Goal: Contribute content: Contribute content

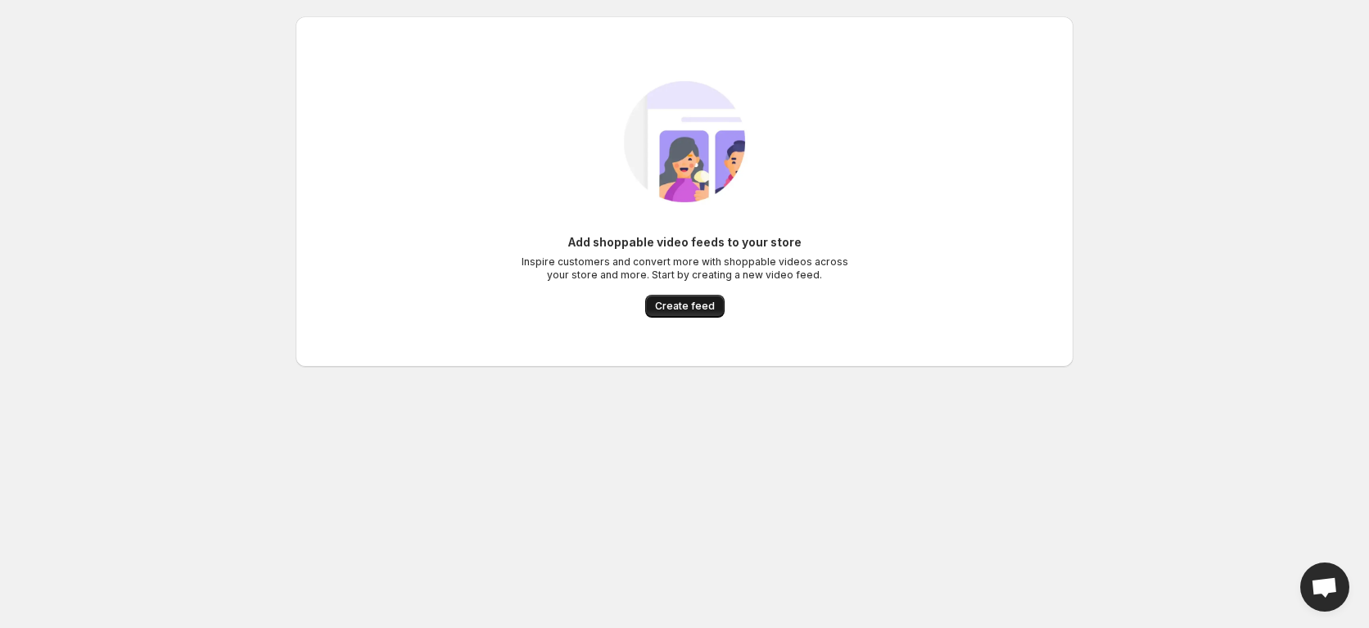
click at [686, 309] on span "Create feed" at bounding box center [685, 306] width 60 height 13
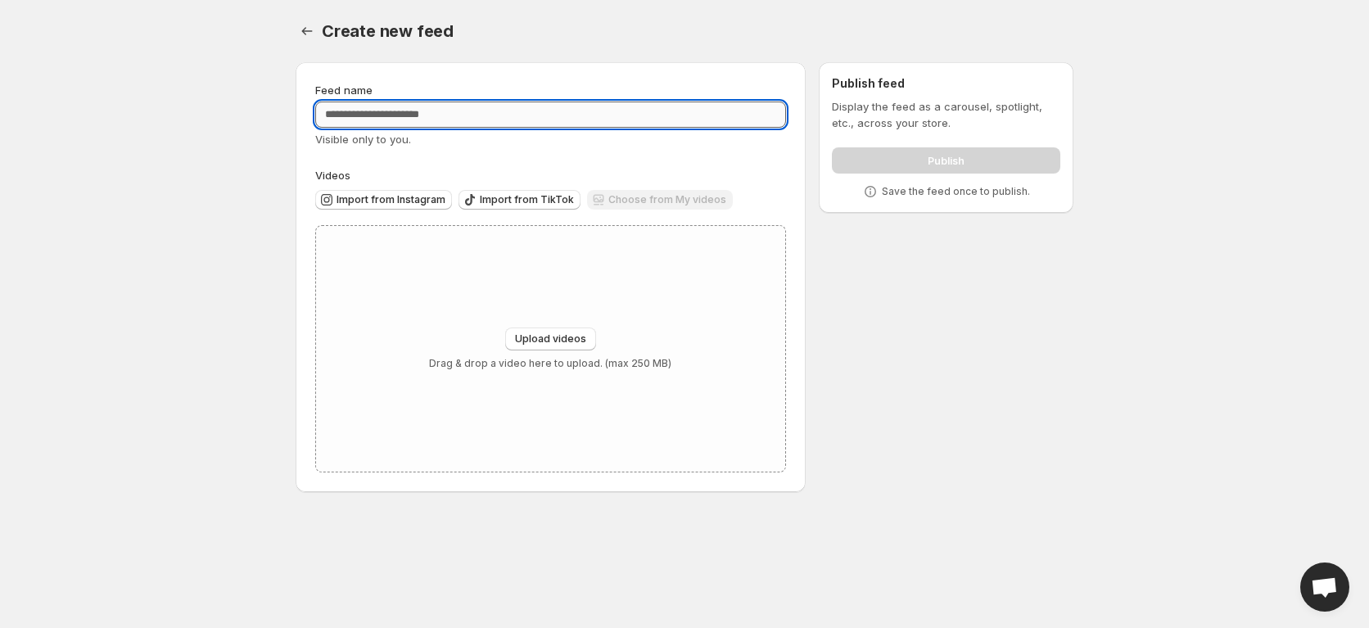
click at [425, 113] on input "Feed name" at bounding box center [550, 115] width 471 height 26
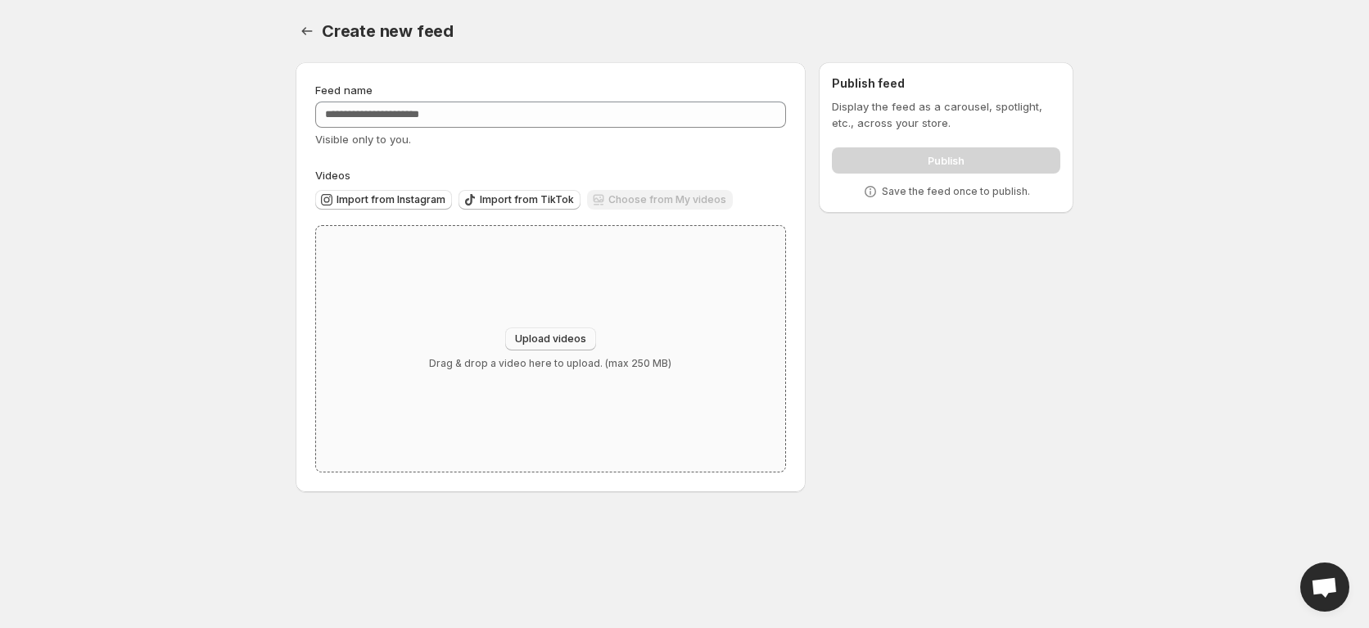
click at [538, 331] on button "Upload videos" at bounding box center [550, 339] width 91 height 23
type input "**********"
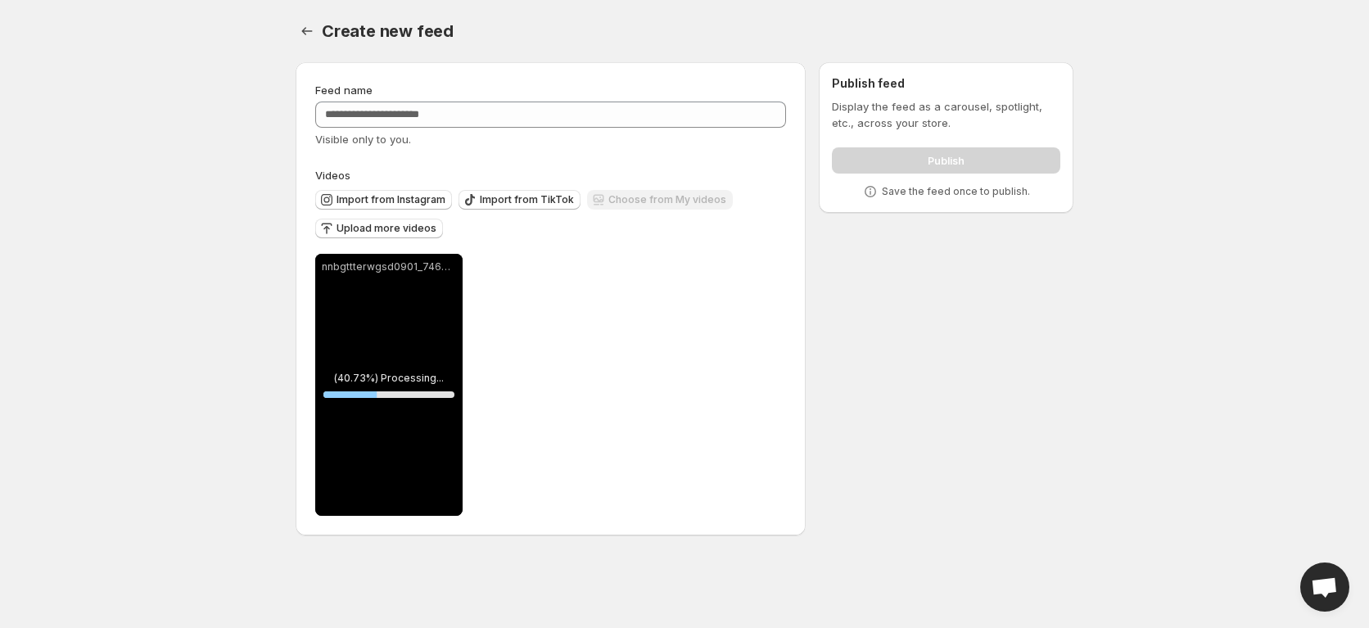
click at [662, 543] on div at bounding box center [551, 546] width 510 height 20
click at [394, 238] on button "Upload more videos" at bounding box center [379, 229] width 128 height 20
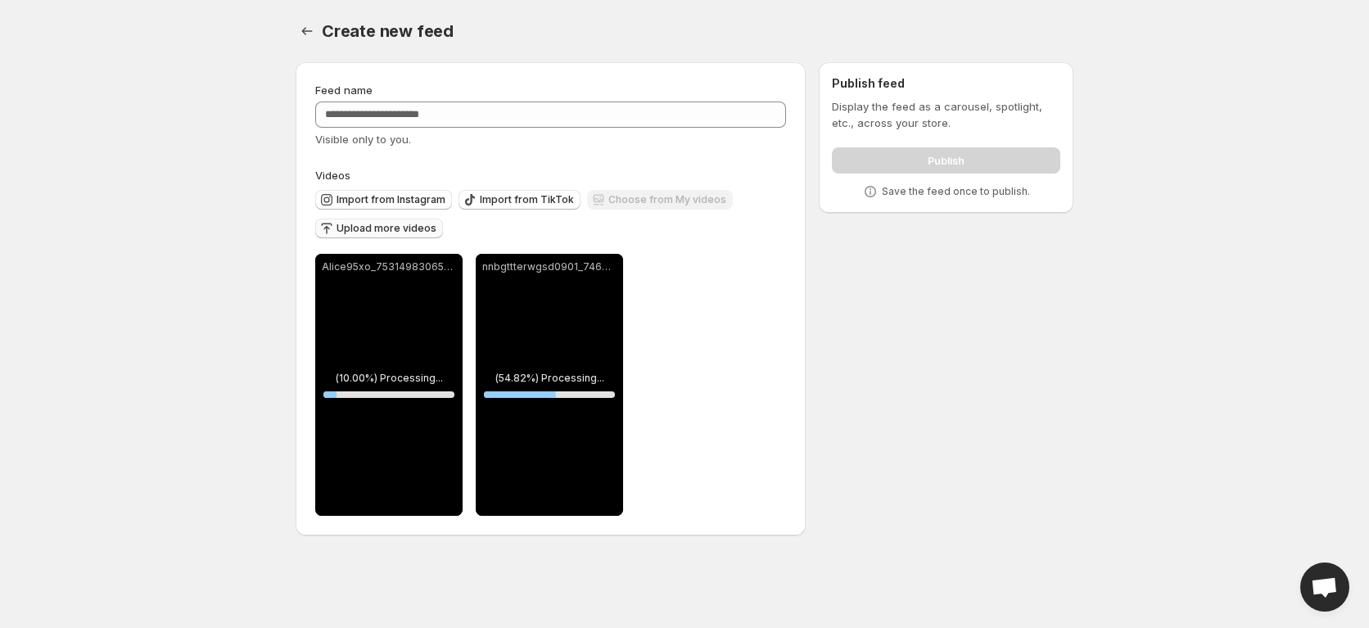
click at [352, 219] on button "Upload more videos" at bounding box center [379, 229] width 128 height 20
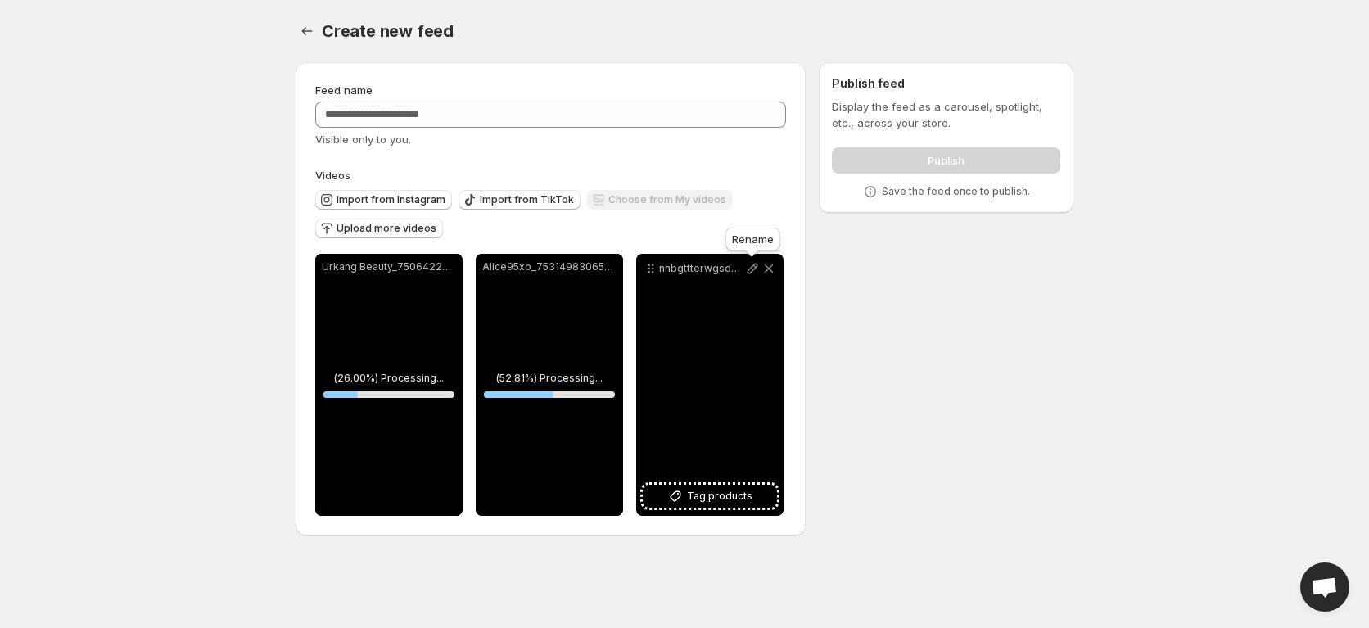
click at [749, 271] on icon at bounding box center [752, 268] width 16 height 16
click at [746, 273] on icon at bounding box center [752, 268] width 16 height 16
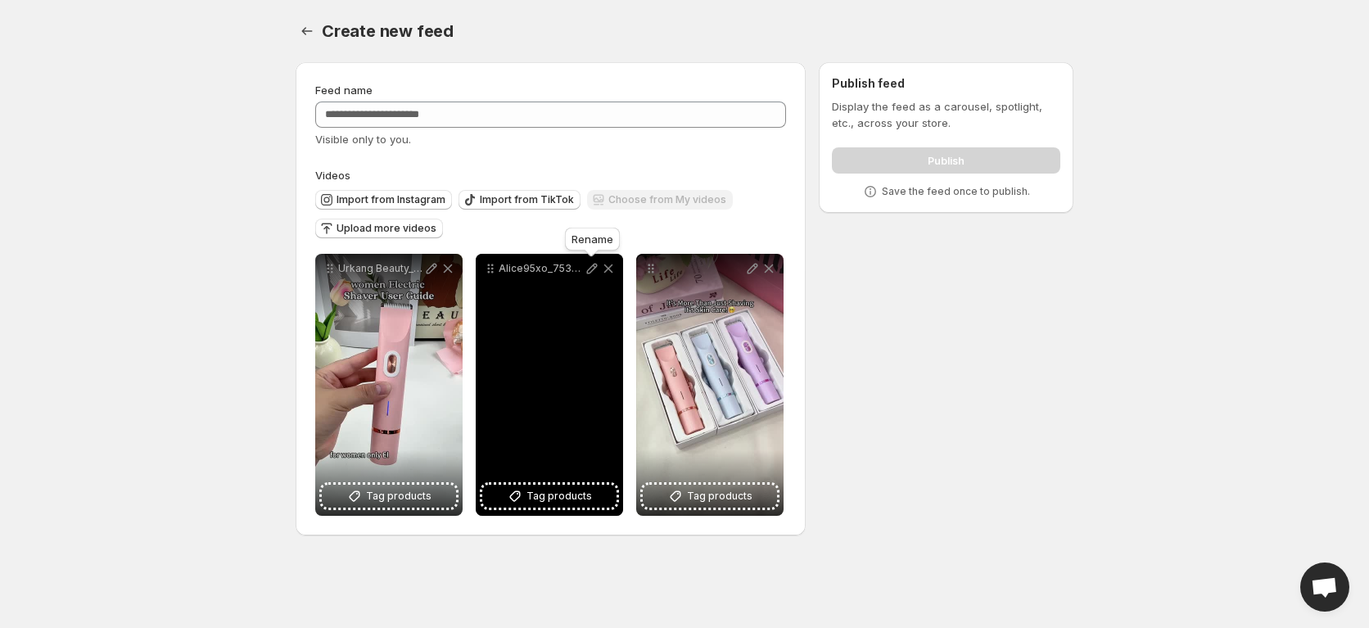
click at [586, 273] on icon at bounding box center [592, 268] width 16 height 16
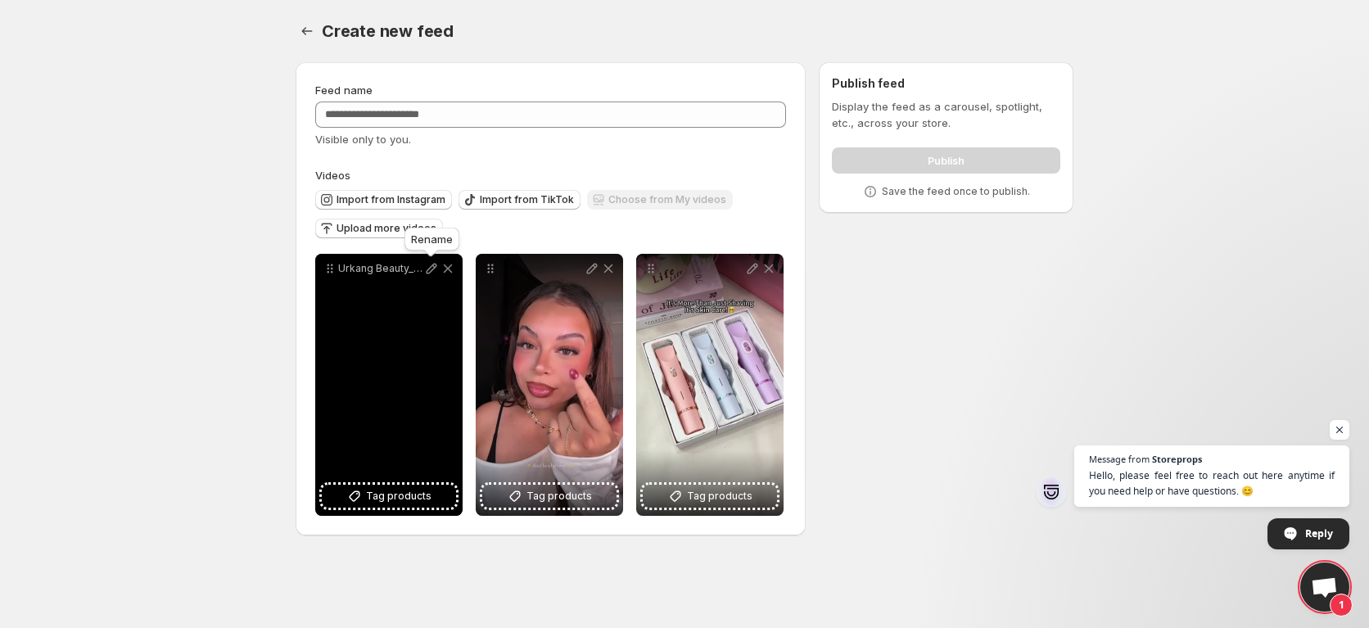
click at [429, 264] on icon at bounding box center [431, 268] width 16 height 16
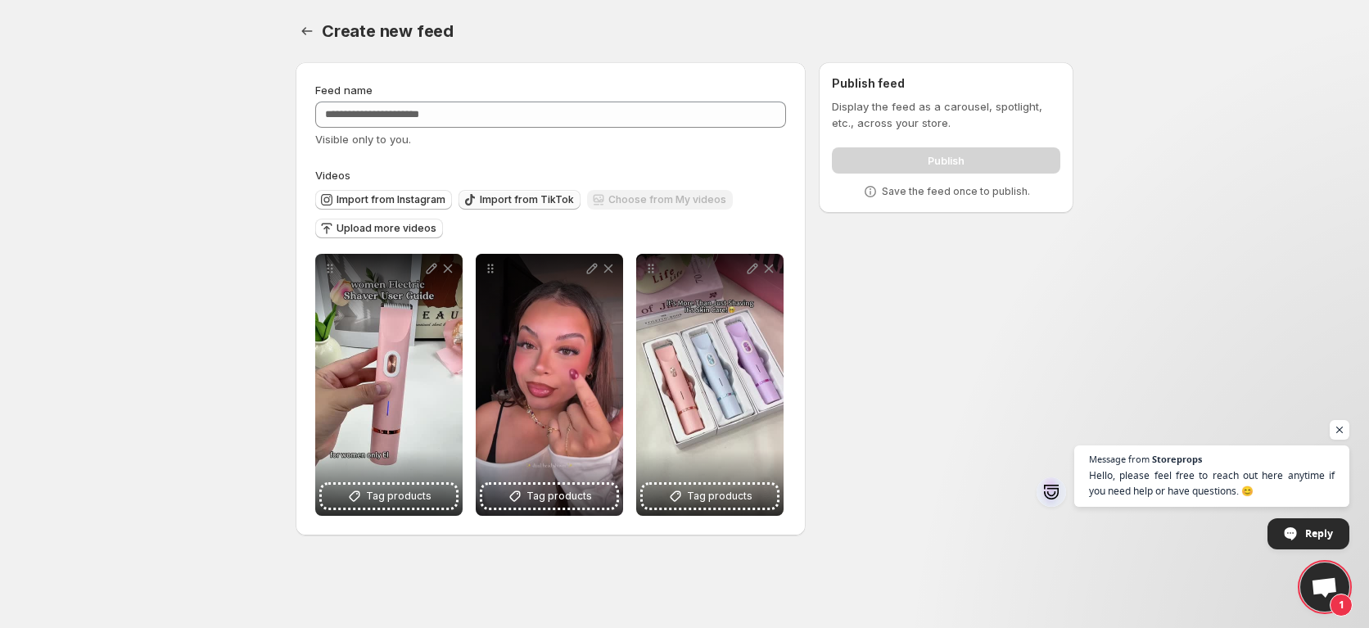
click at [531, 198] on span "Import from TikTok" at bounding box center [527, 199] width 94 height 13
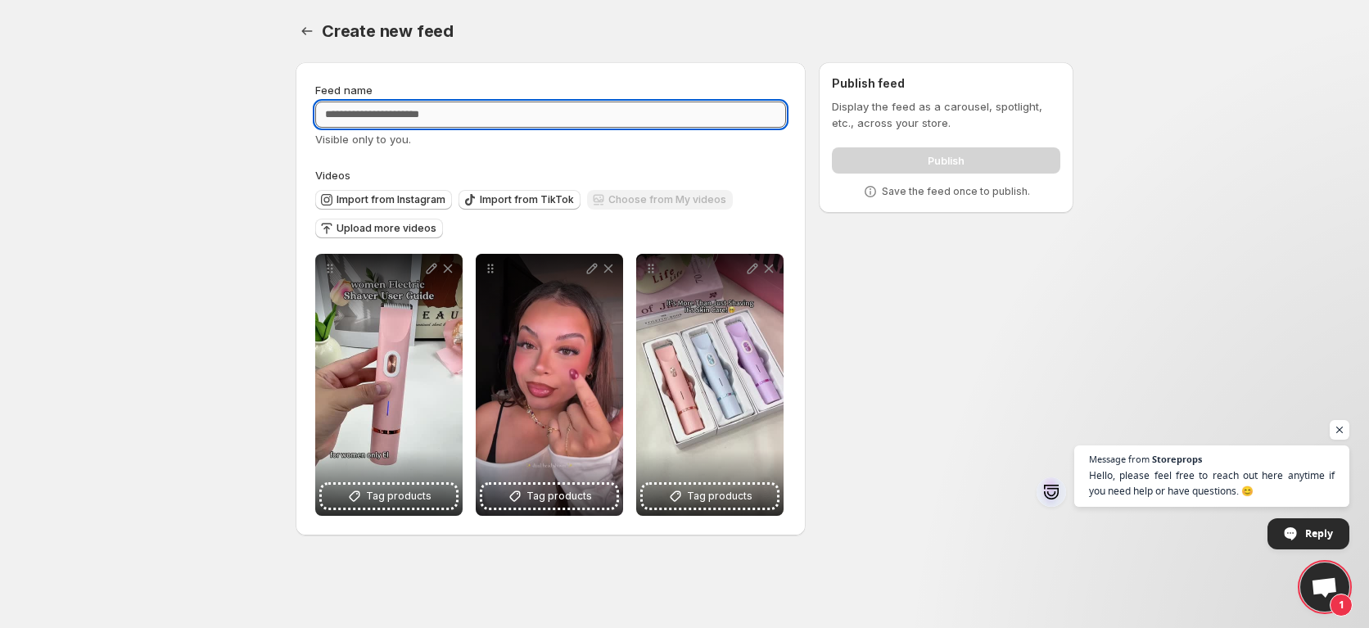
click at [477, 117] on input "Feed name" at bounding box center [550, 115] width 471 height 26
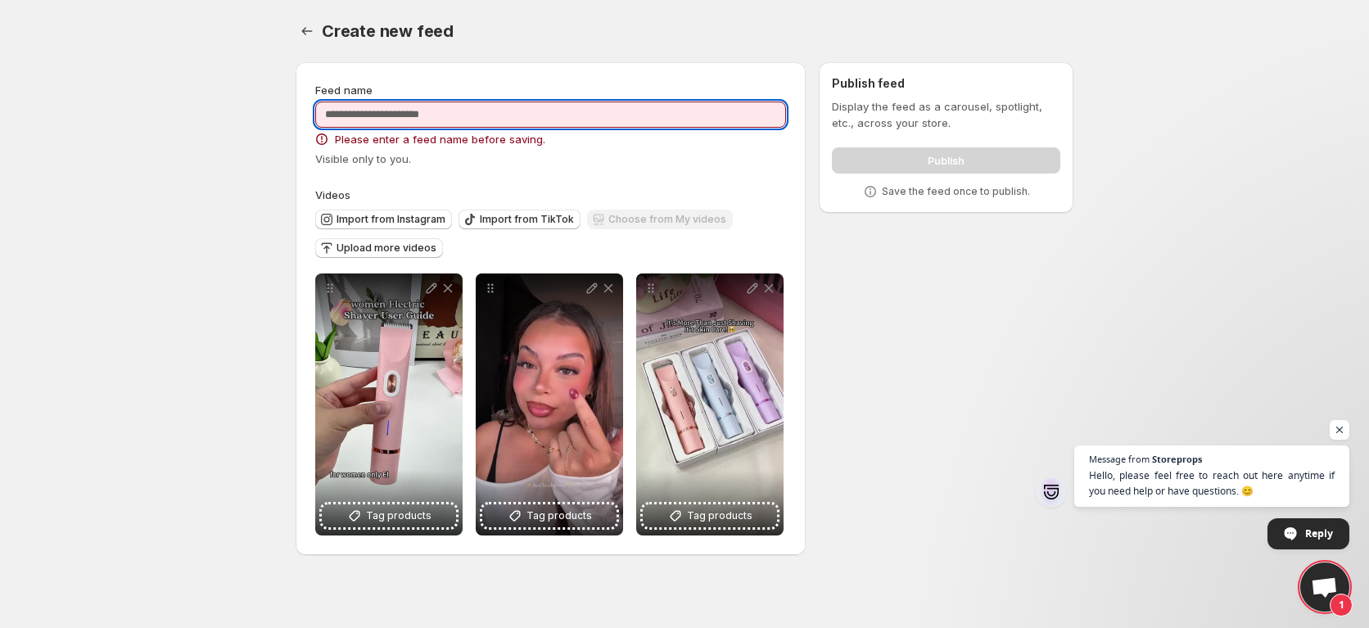
click at [551, 106] on input "Feed name" at bounding box center [550, 115] width 471 height 26
type input "*"
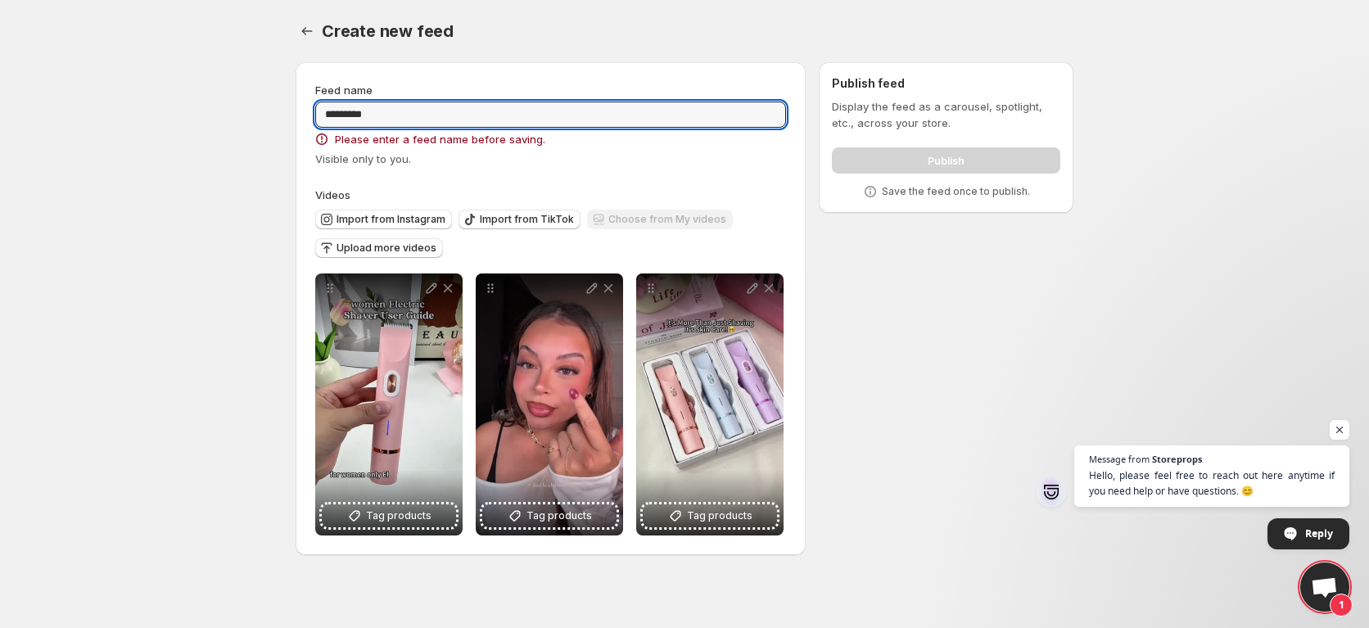
type input "*********"
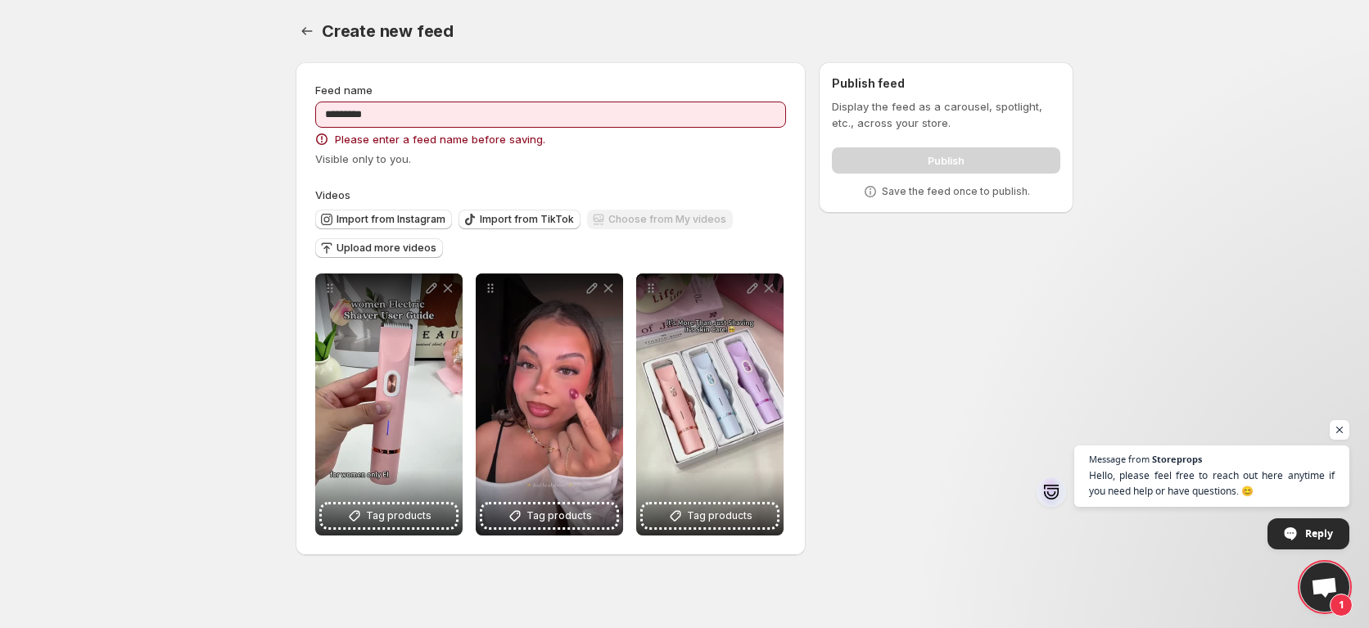
click at [642, 201] on label "Videos" at bounding box center [550, 195] width 471 height 16
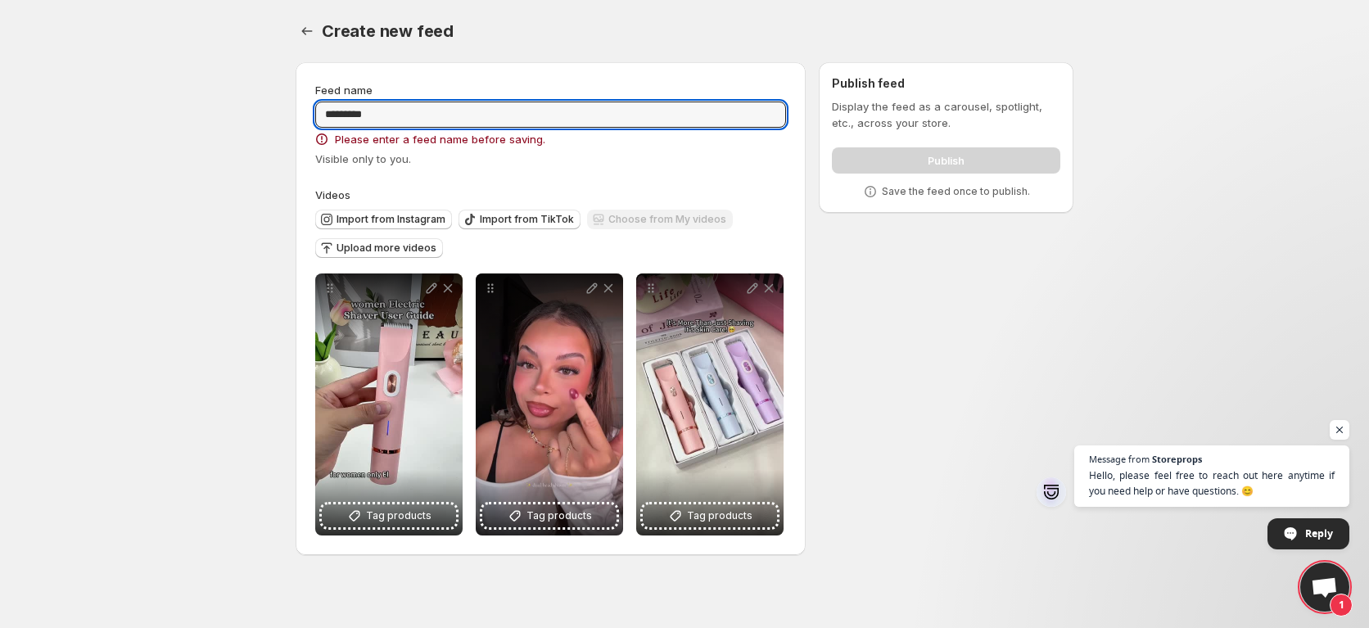
drag, startPoint x: 618, startPoint y: 116, endPoint x: 234, endPoint y: 129, distance: 383.5
click at [228, 131] on body "Home Feeds Videos Subscription Settings Create new feed. This page is ready Cre…" at bounding box center [684, 314] width 1369 height 628
type input "*"
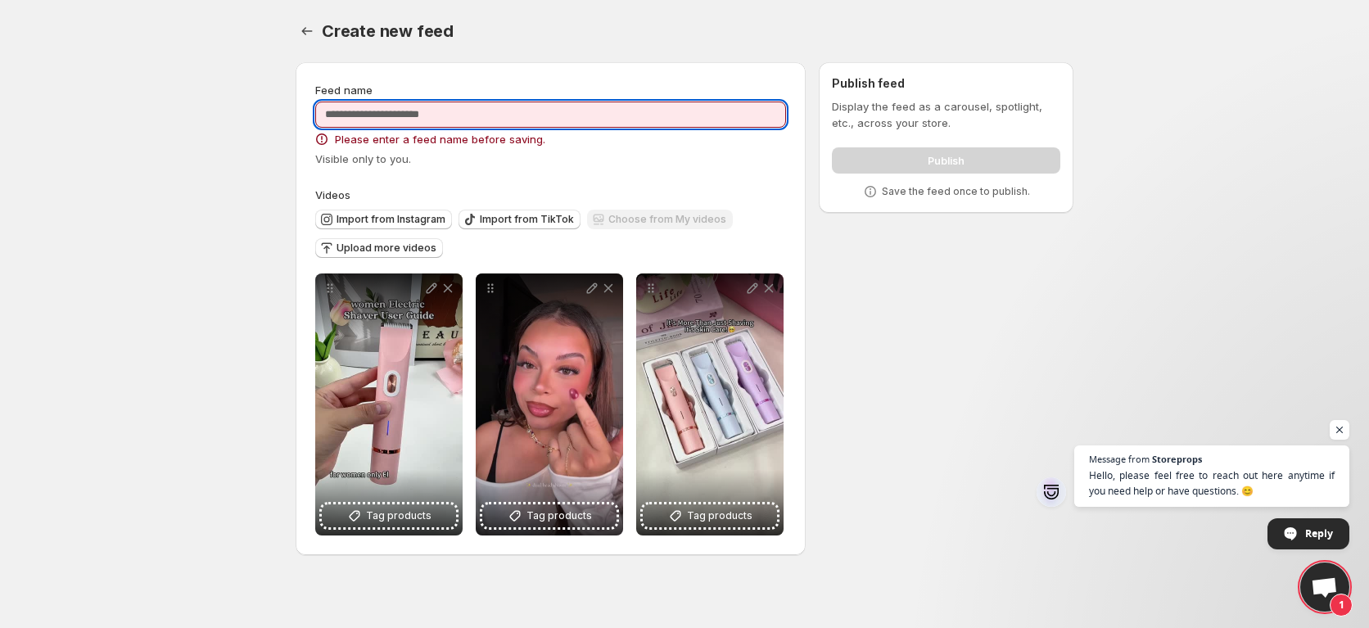
click at [433, 172] on div "Feed name Please enter a feed name before saving. Visible only to you. Videos I…" at bounding box center [550, 309] width 471 height 454
click at [424, 122] on input "Feed name" at bounding box center [550, 115] width 471 height 26
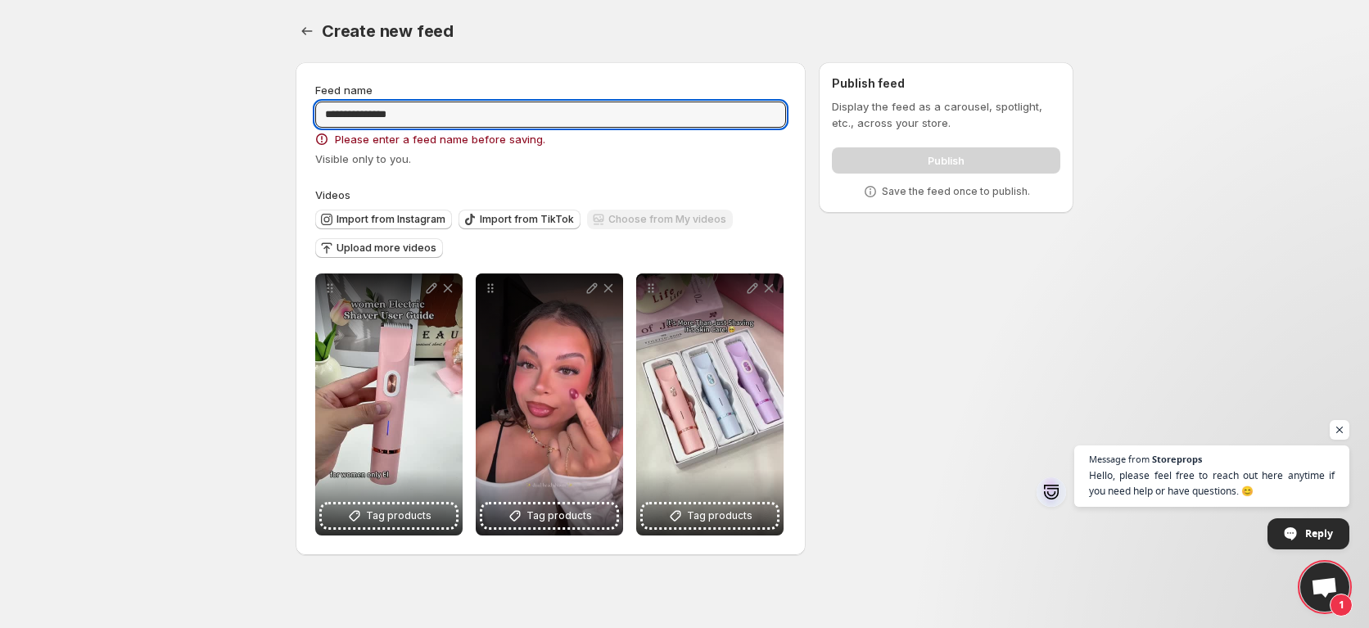
type input "**********"
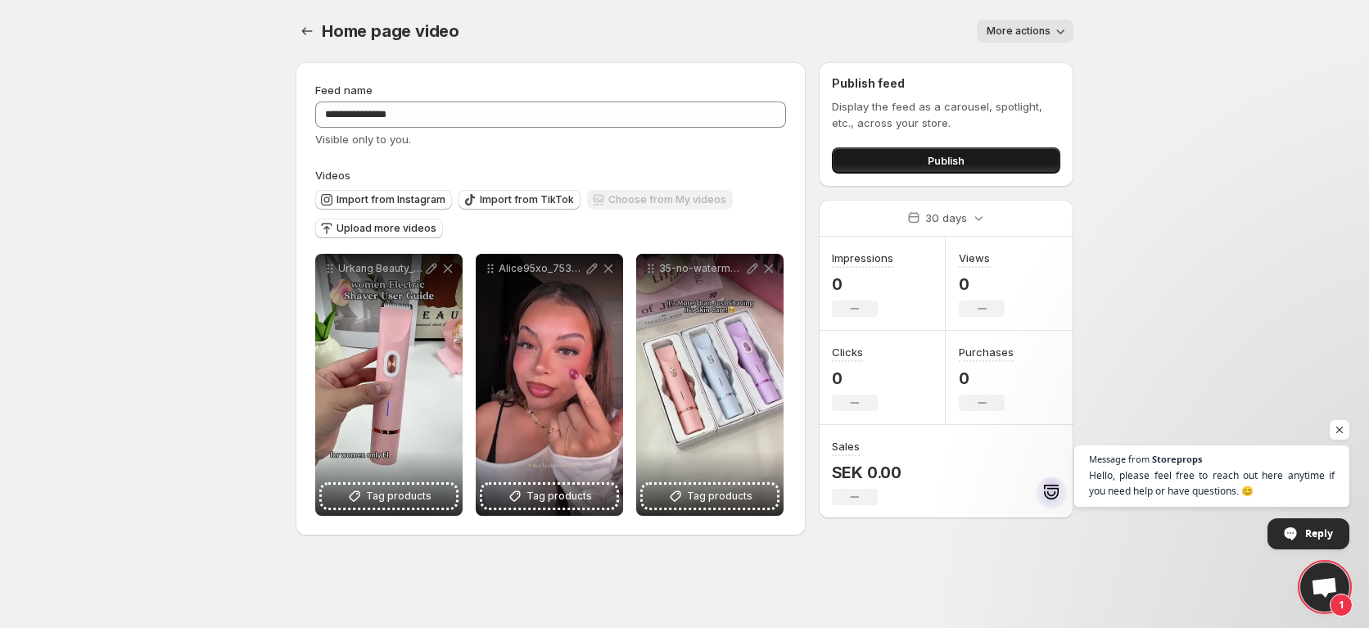
click at [951, 156] on span "Publish" at bounding box center [946, 160] width 37 height 16
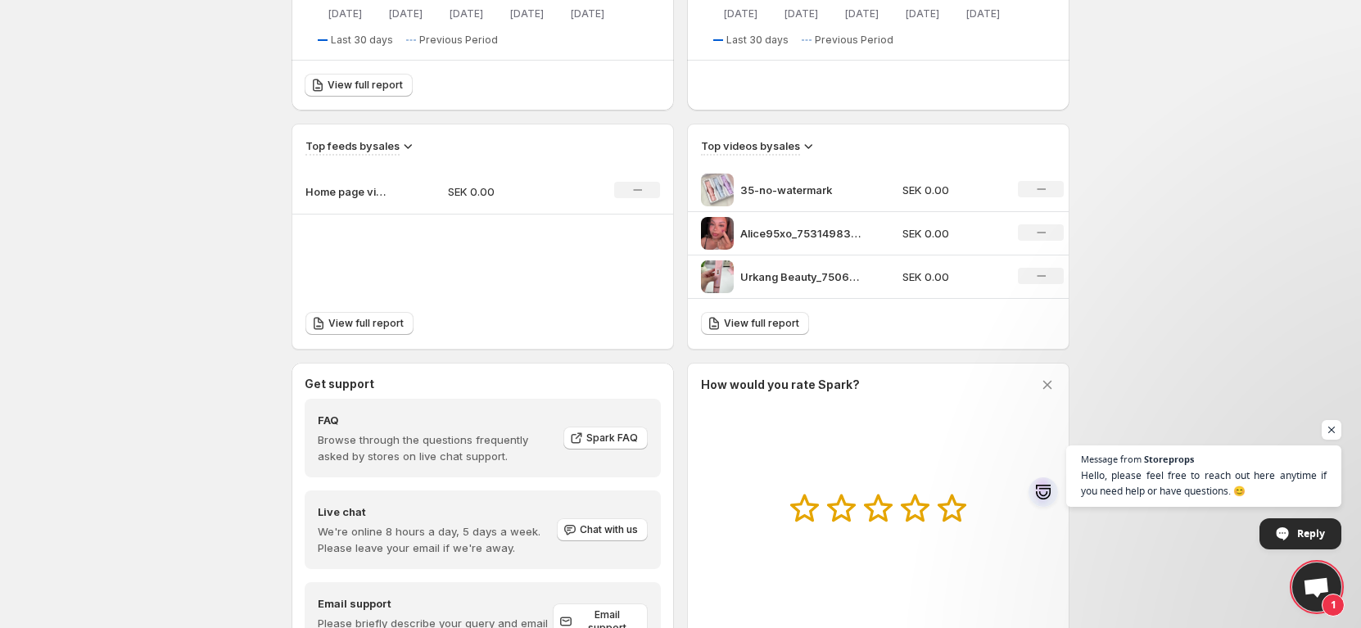
scroll to position [376, 0]
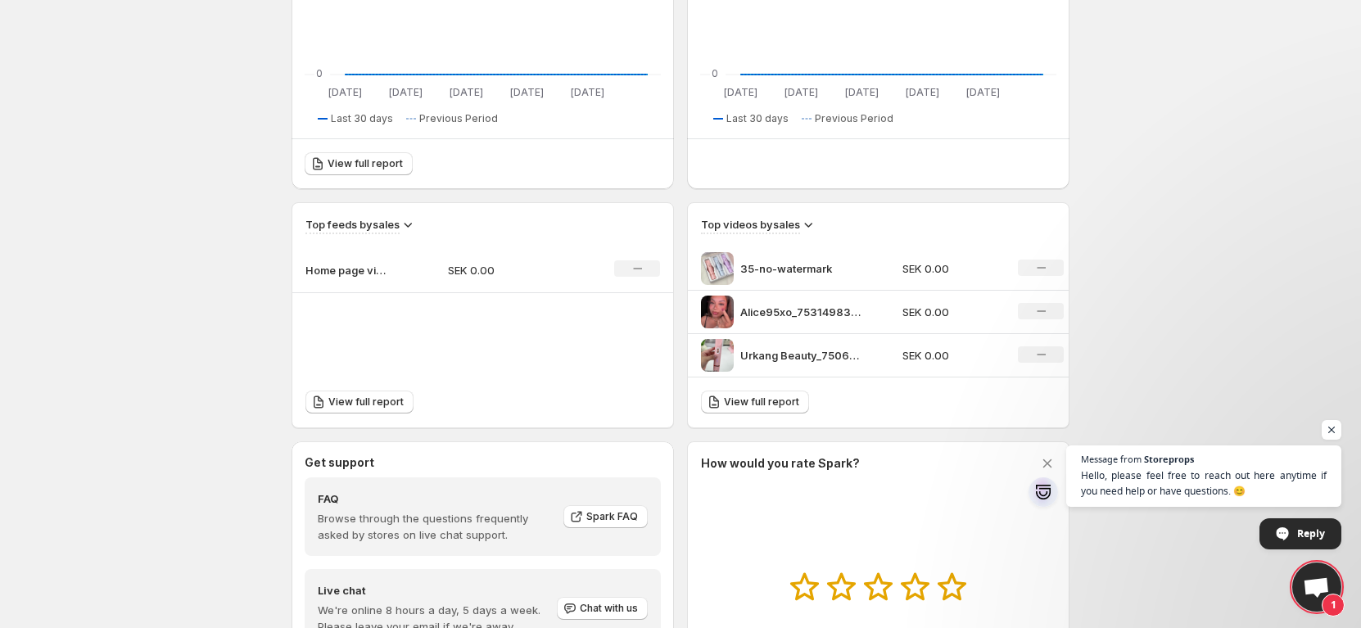
click at [815, 224] on icon at bounding box center [808, 224] width 16 height 16
click at [806, 215] on div "Top videos by sales" at bounding box center [878, 218] width 381 height 31
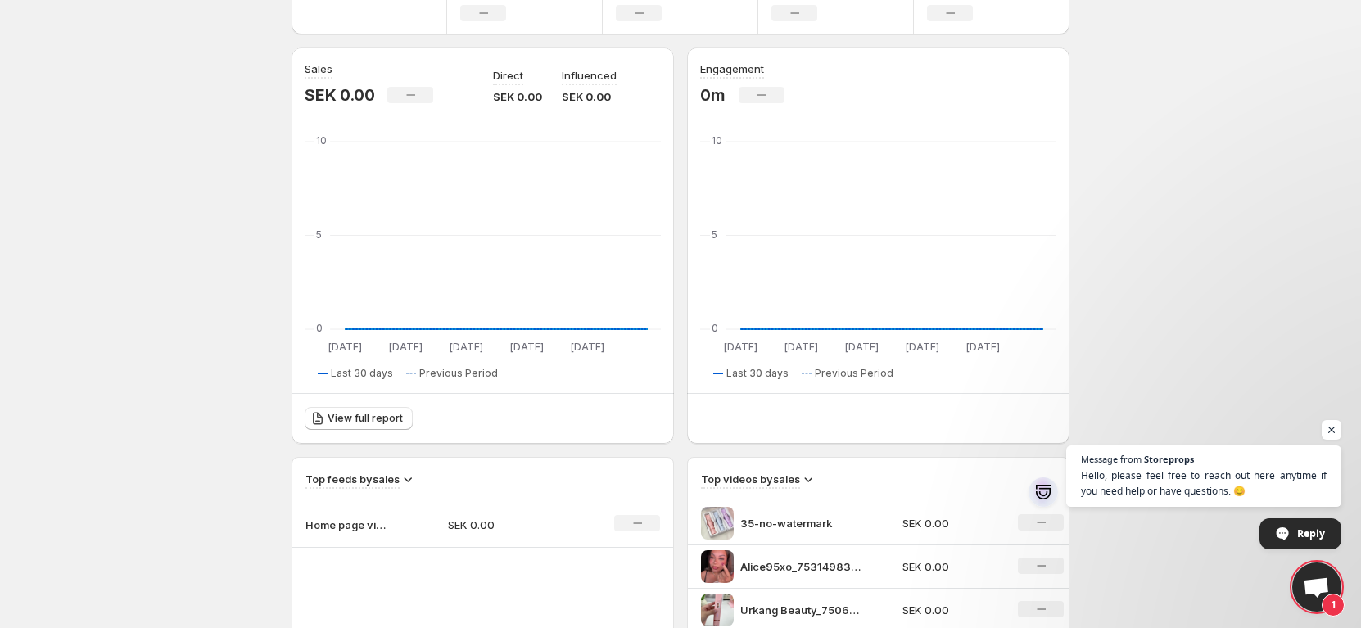
scroll to position [0, 0]
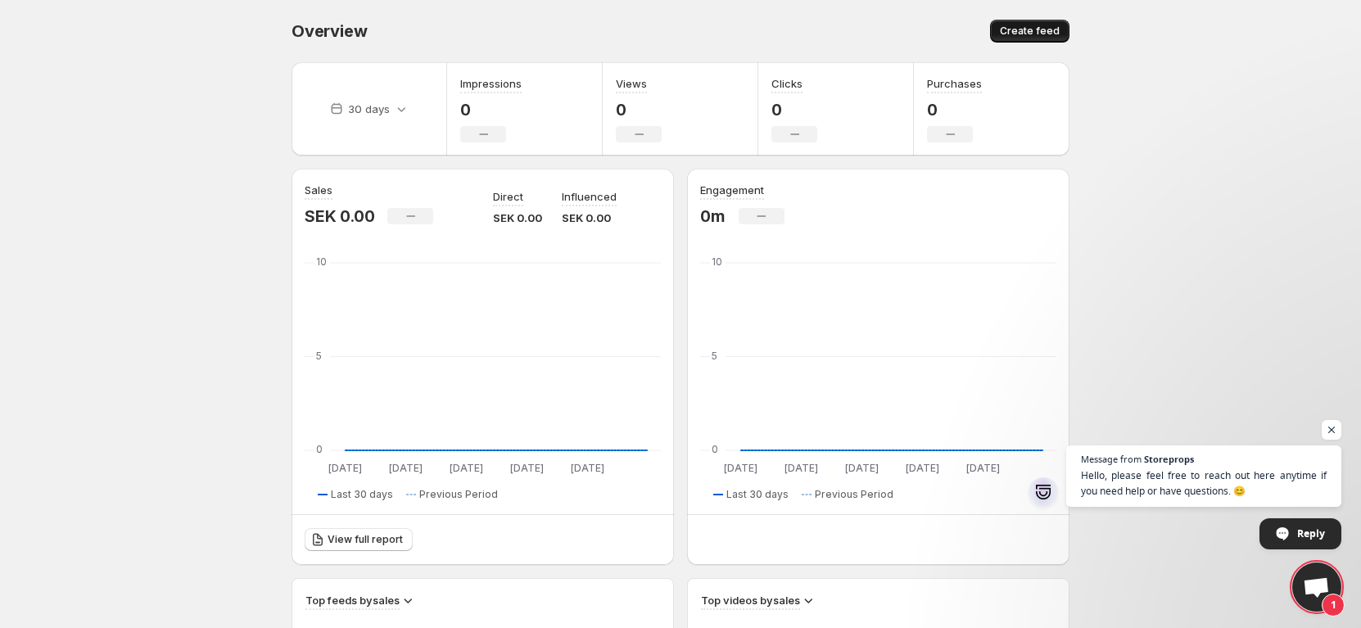
click at [1039, 37] on span "Create feed" at bounding box center [1030, 31] width 60 height 13
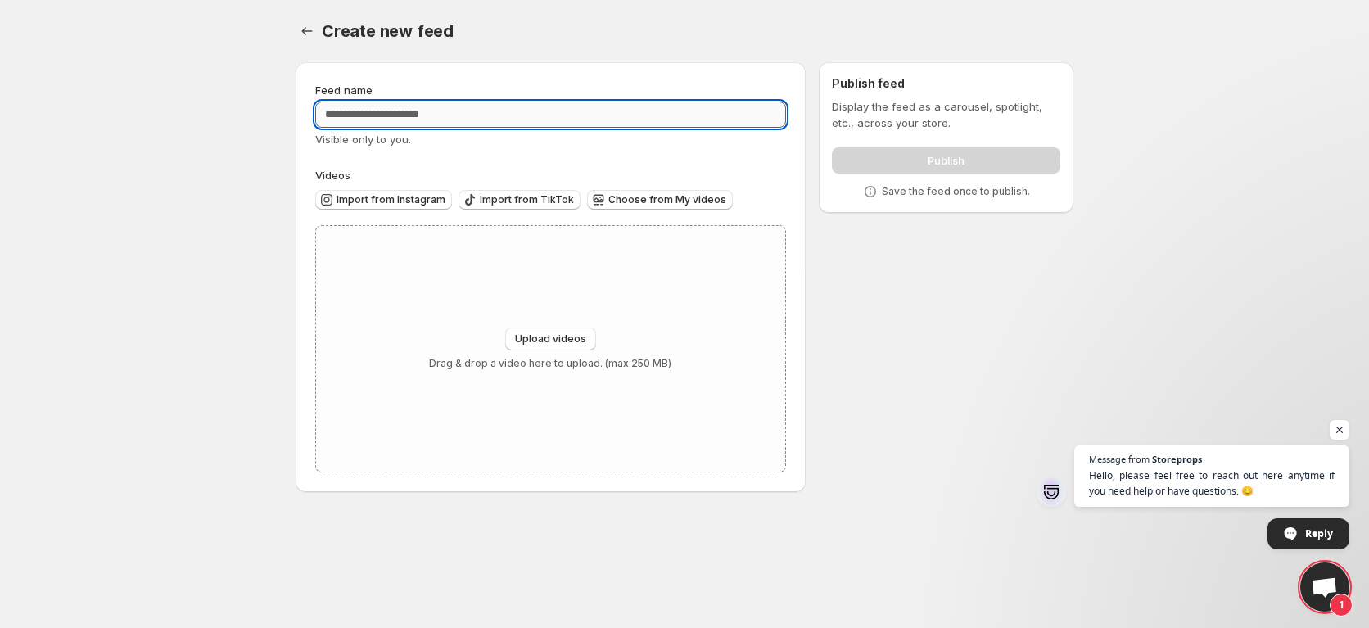
click at [491, 119] on input "Feed name" at bounding box center [550, 115] width 471 height 26
click at [306, 38] on icon "Settings" at bounding box center [307, 31] width 16 height 16
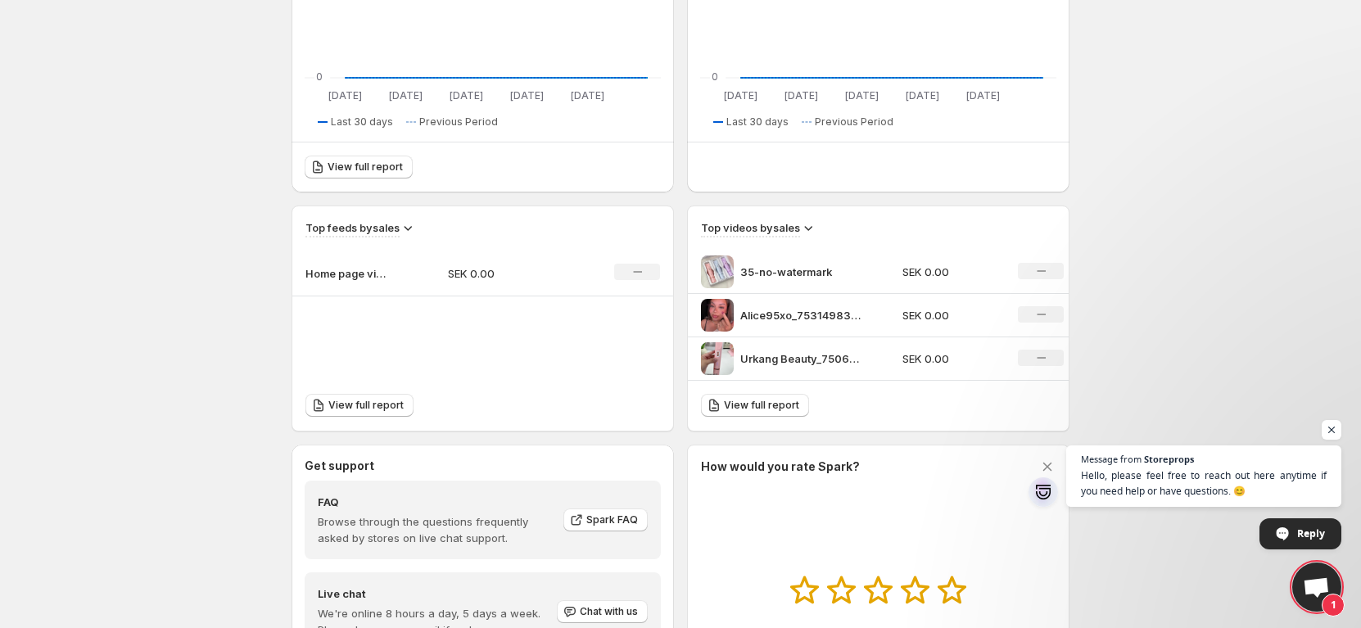
scroll to position [540, 0]
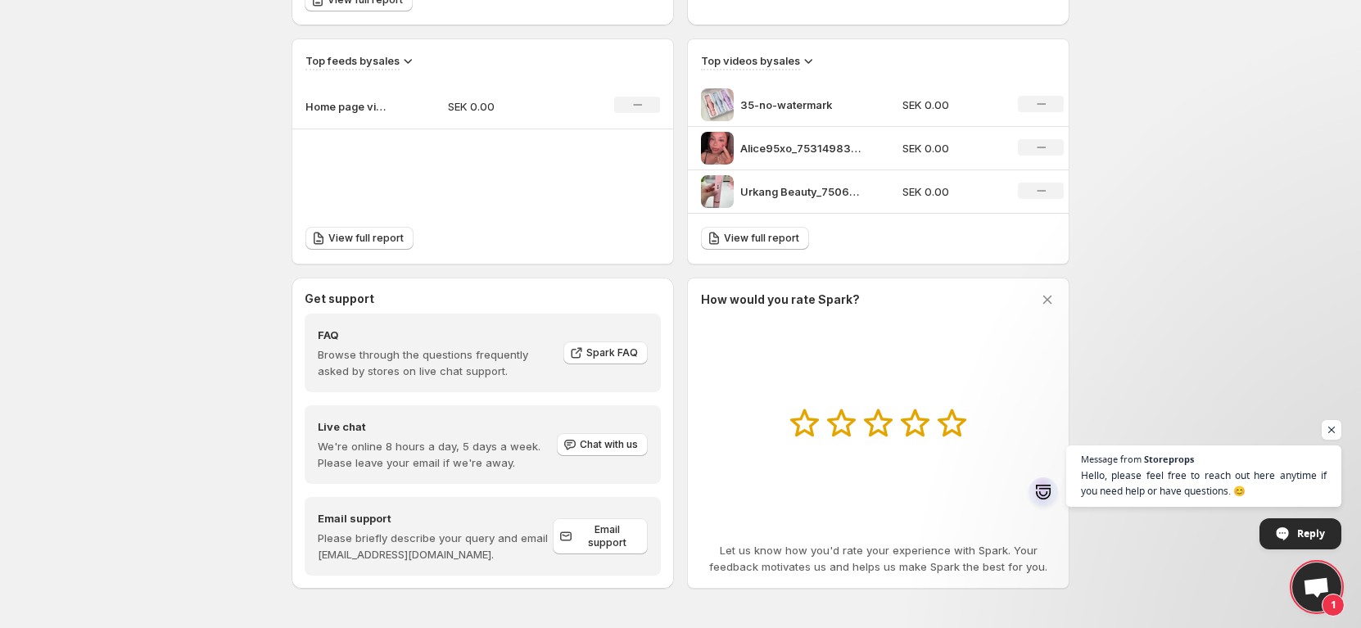
click at [794, 183] on p "Urkang Beauty_7506422578701929771-no-watermark" at bounding box center [801, 191] width 123 height 16
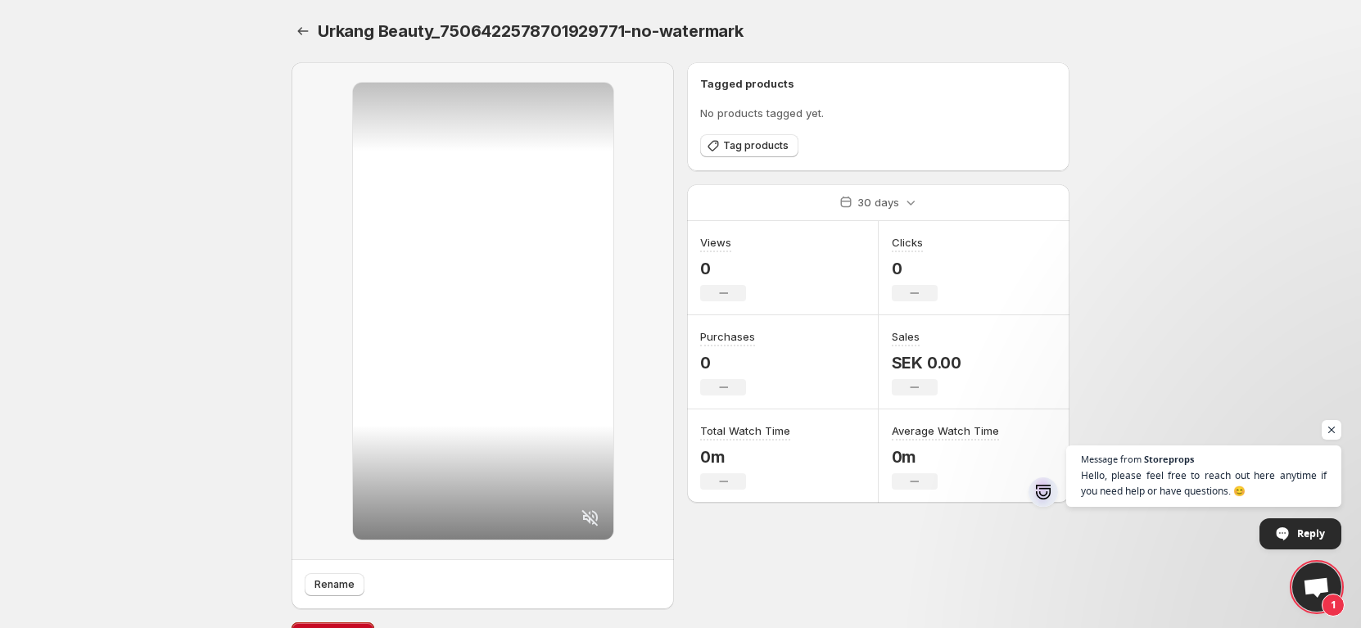
drag, startPoint x: 422, startPoint y: 20, endPoint x: 390, endPoint y: 24, distance: 32.1
click at [420, 21] on div "Urkang Beauty_7506422578701929771-no-watermark" at bounding box center [611, 31] width 586 height 23
click at [298, 34] on icon "Settings" at bounding box center [303, 31] width 16 height 16
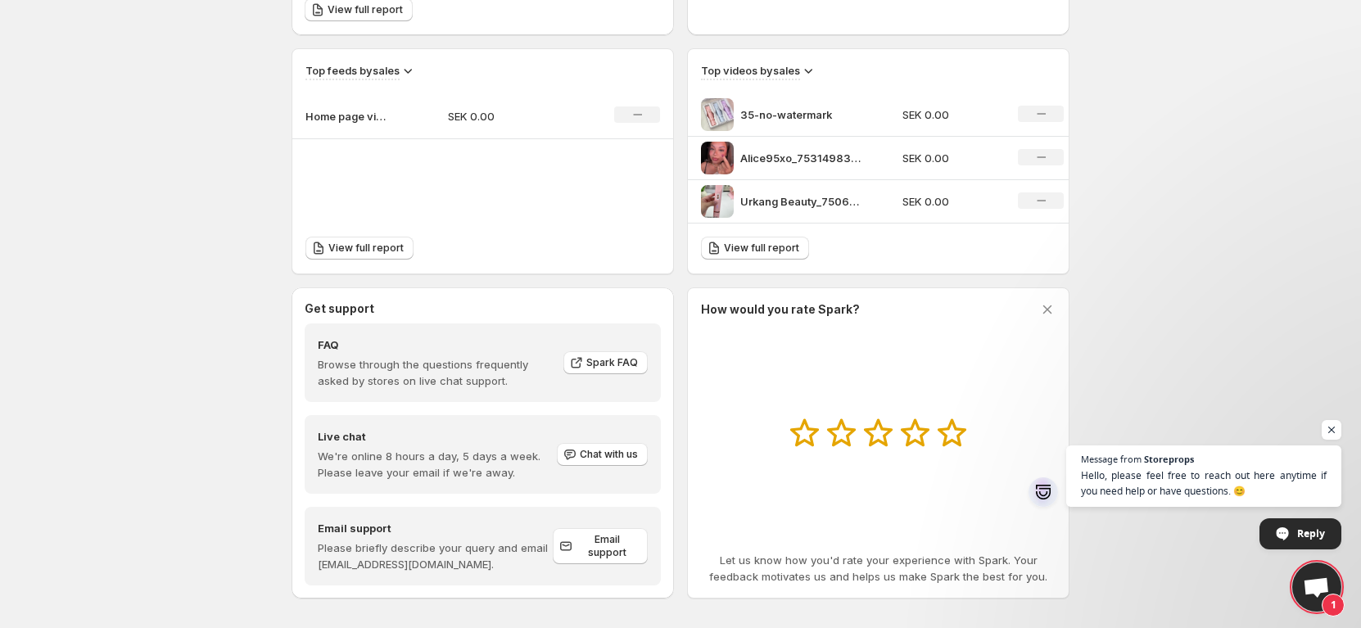
scroll to position [540, 0]
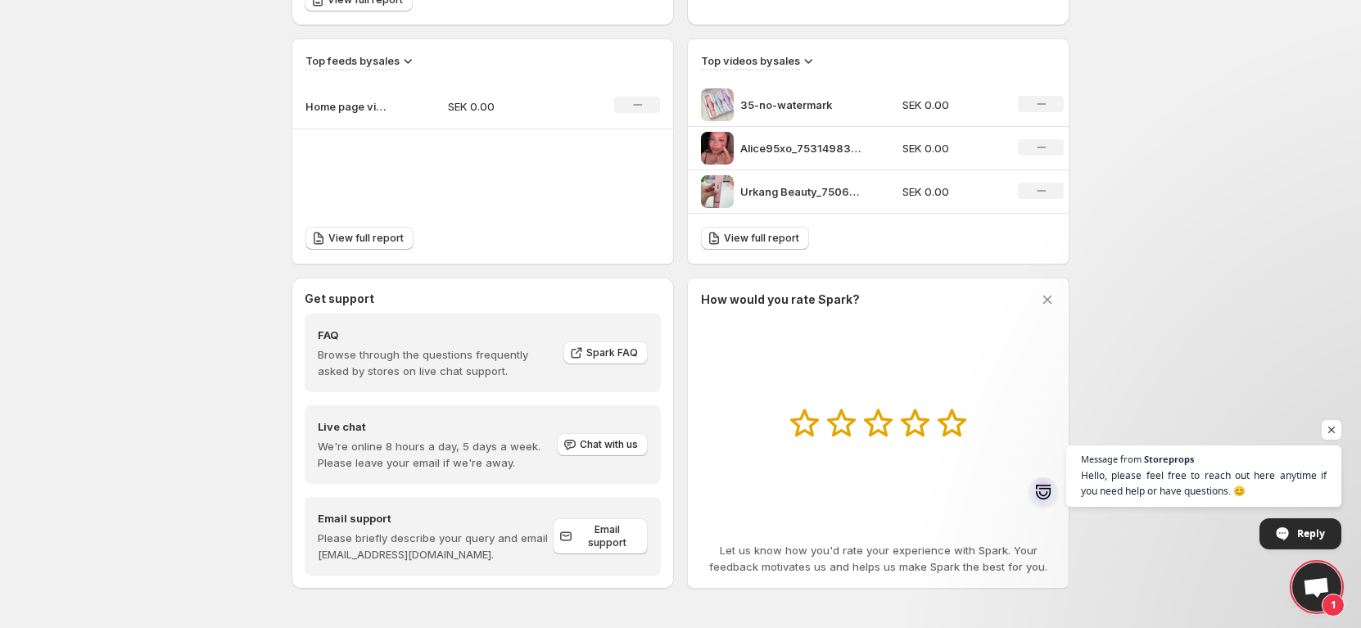
click at [1043, 111] on div "No change" at bounding box center [1041, 104] width 46 height 16
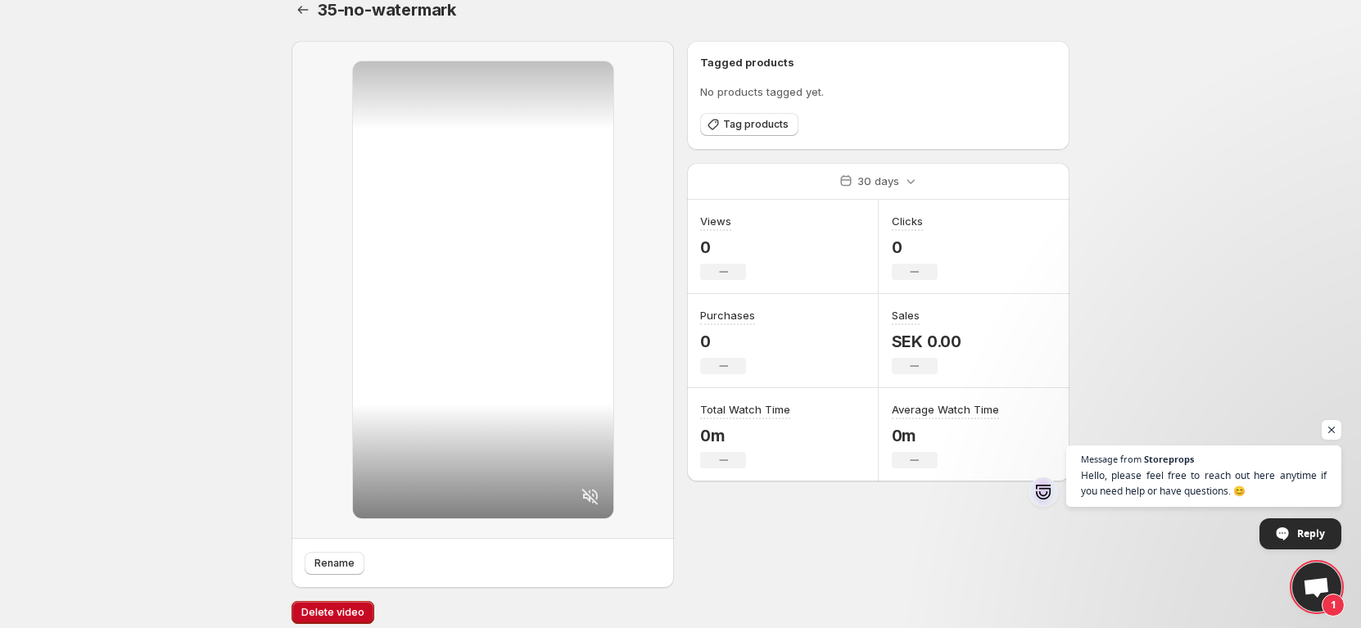
scroll to position [34, 0]
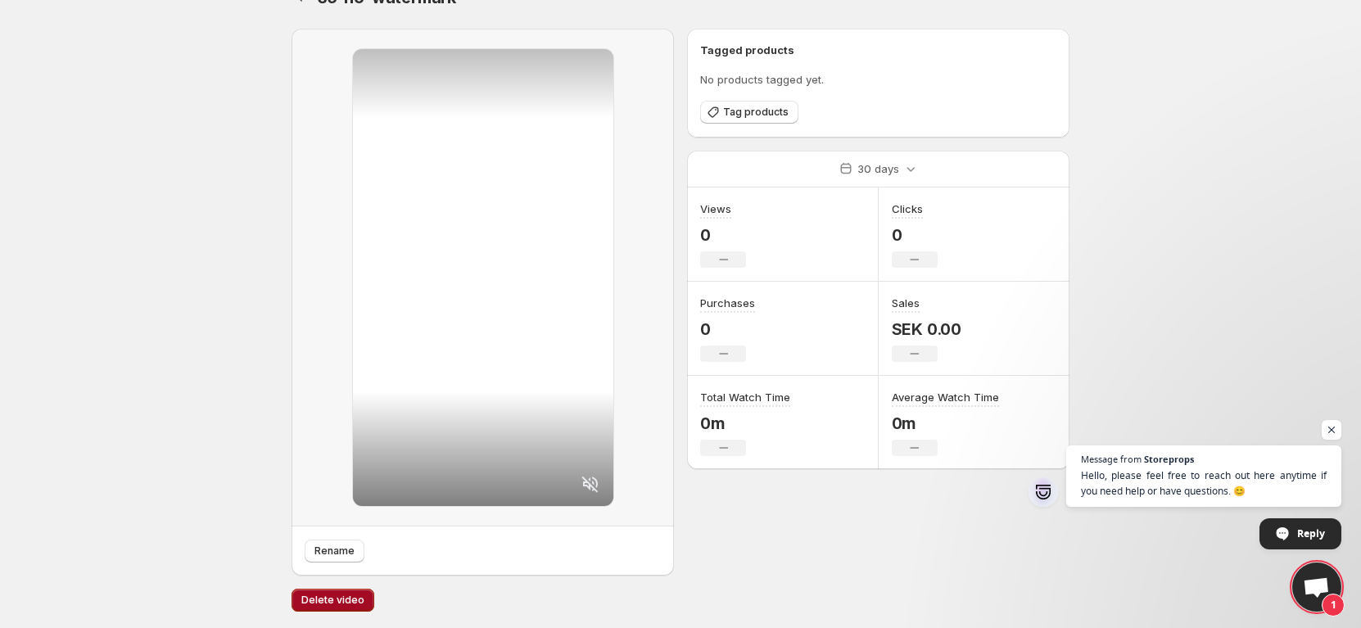
click at [343, 596] on span "Delete video" at bounding box center [332, 600] width 63 height 13
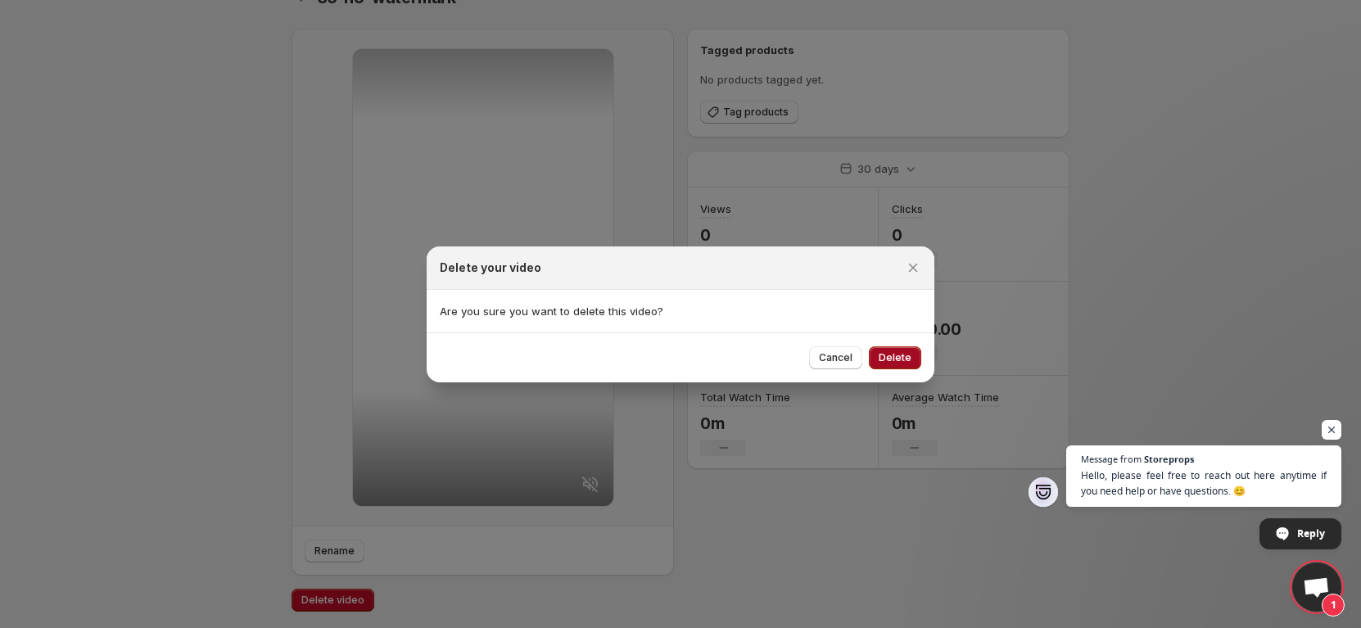
click at [908, 350] on button "Delete" at bounding box center [895, 357] width 52 height 23
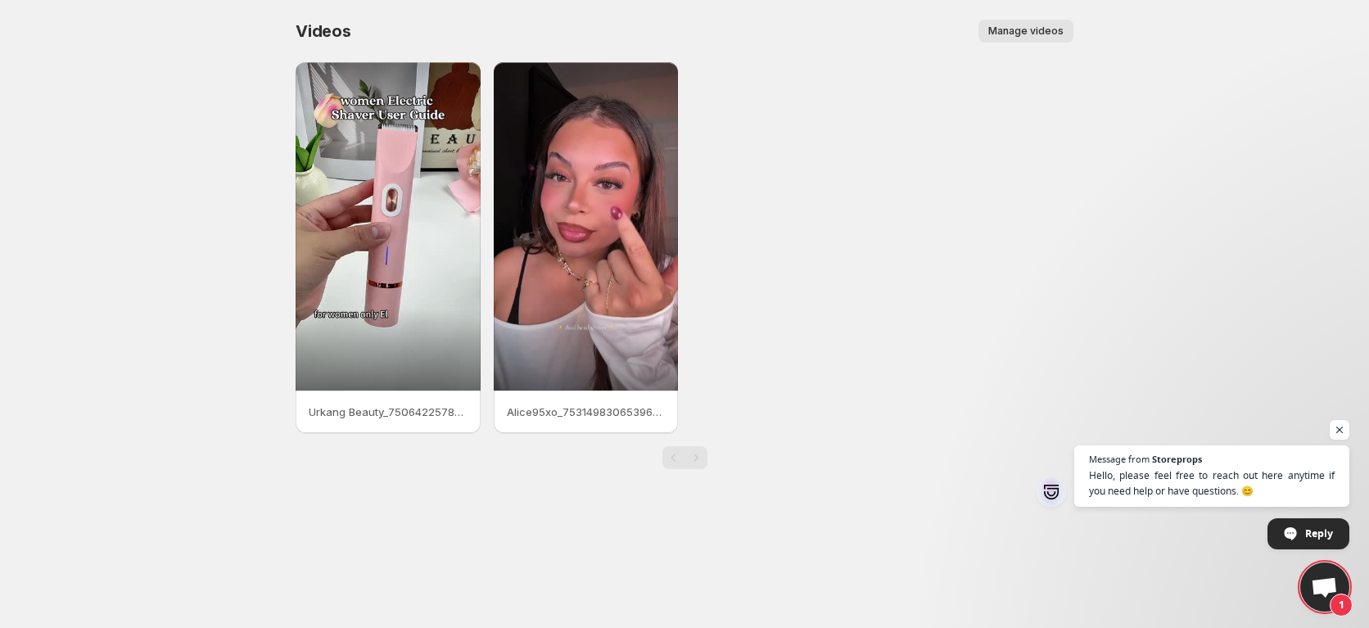
click at [1026, 32] on span "Manage videos" at bounding box center [1026, 31] width 75 height 13
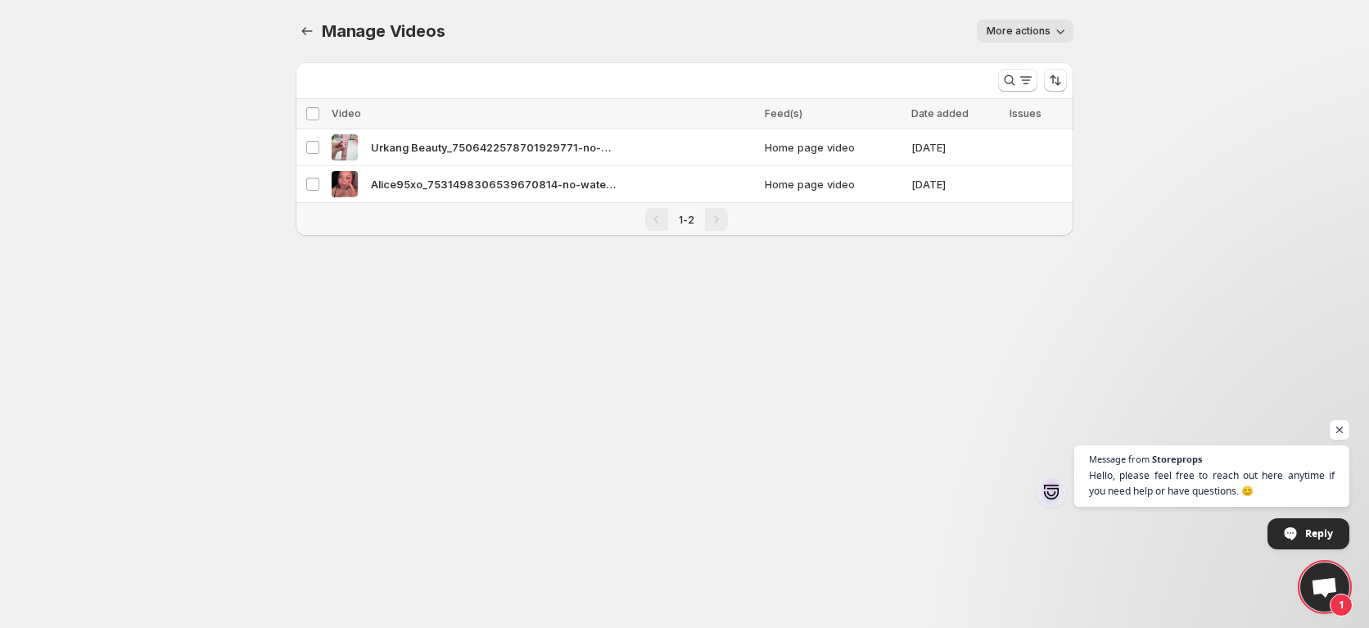
click at [1027, 36] on span "More actions" at bounding box center [1019, 31] width 64 height 13
click at [1054, 28] on icon "button" at bounding box center [1060, 31] width 16 height 16
click at [320, 145] on td "Select video" at bounding box center [311, 147] width 31 height 37
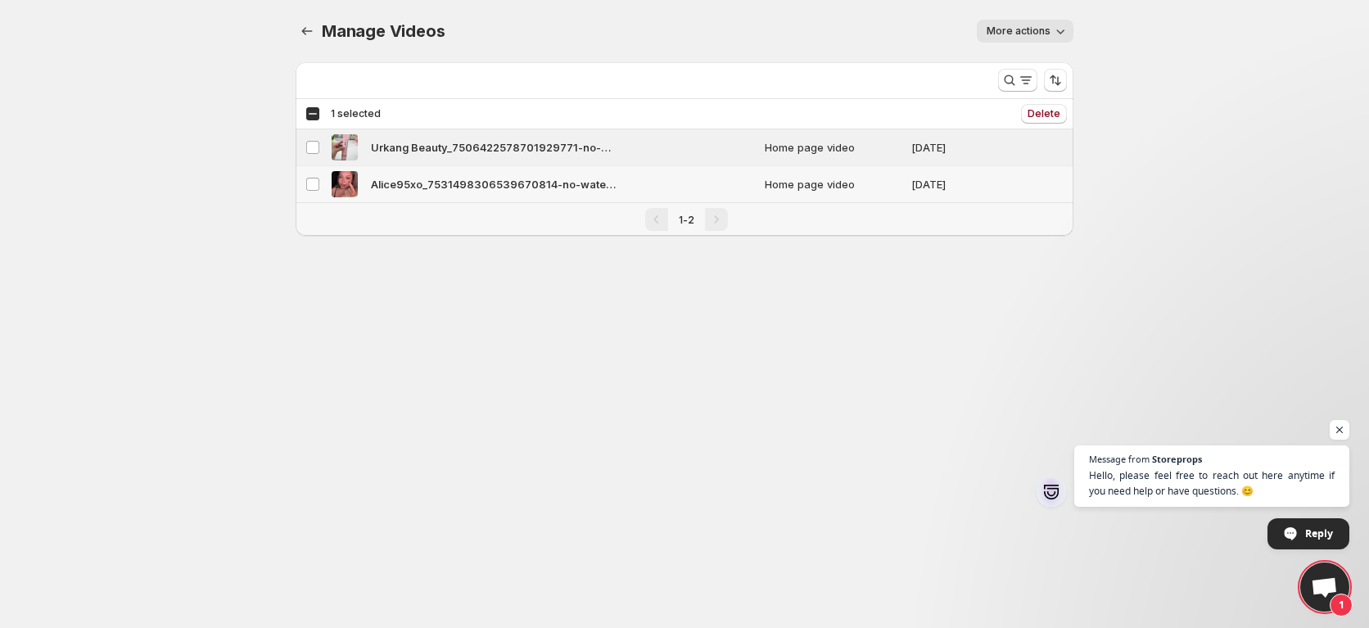
click at [305, 174] on td "Select video" at bounding box center [311, 184] width 31 height 37
click at [1030, 108] on span "Delete" at bounding box center [1044, 113] width 33 height 13
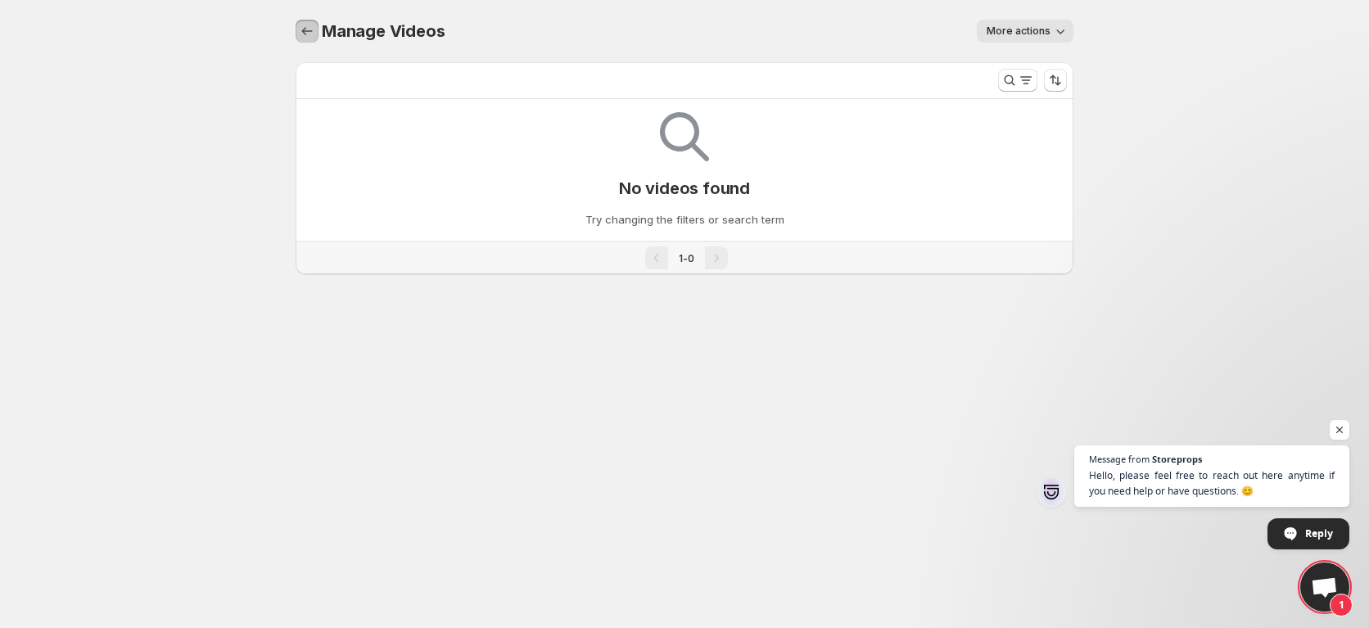
click at [316, 31] on button "Manage Videos" at bounding box center [307, 31] width 23 height 23
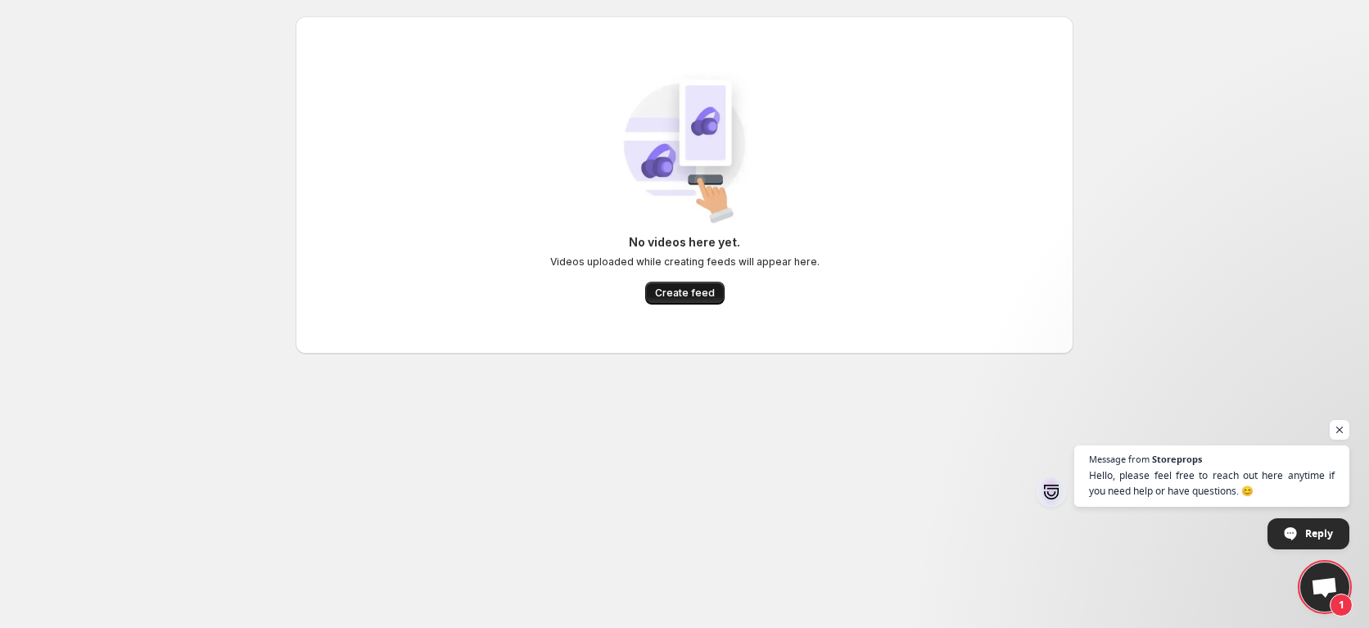
click at [690, 293] on span "Create feed" at bounding box center [685, 293] width 60 height 13
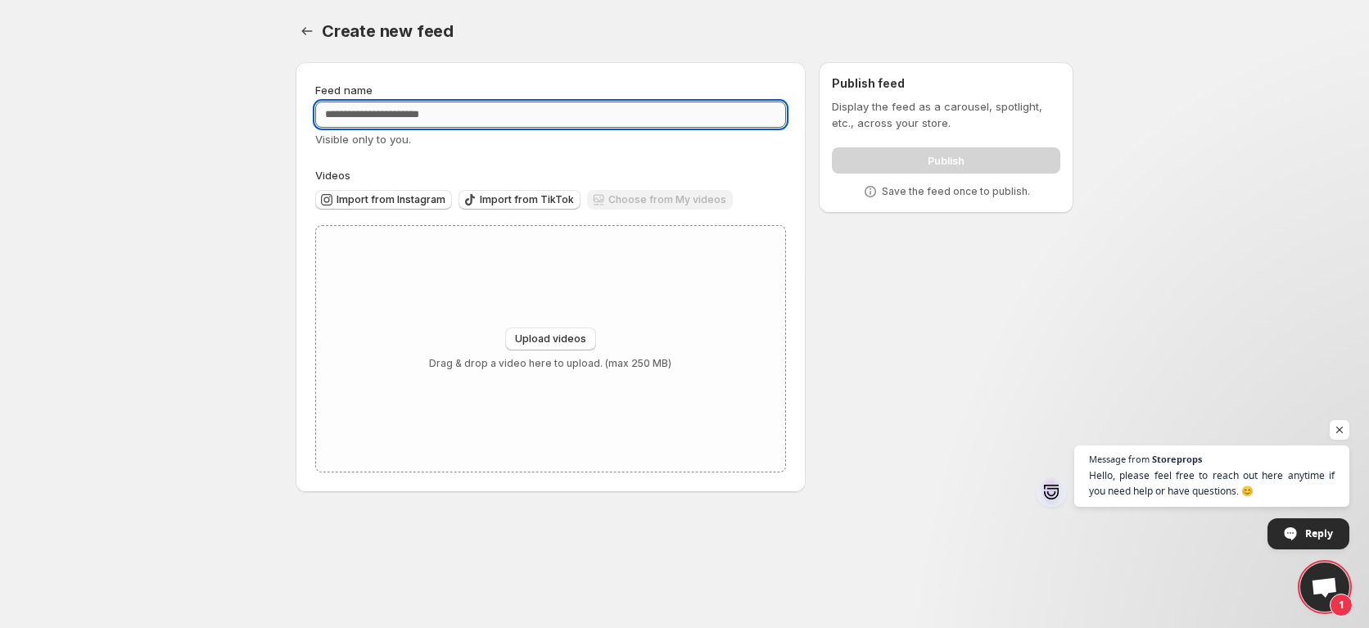
click at [464, 126] on input "Feed name" at bounding box center [550, 115] width 471 height 26
type input "******"
click at [561, 177] on label "Videos" at bounding box center [550, 175] width 471 height 16
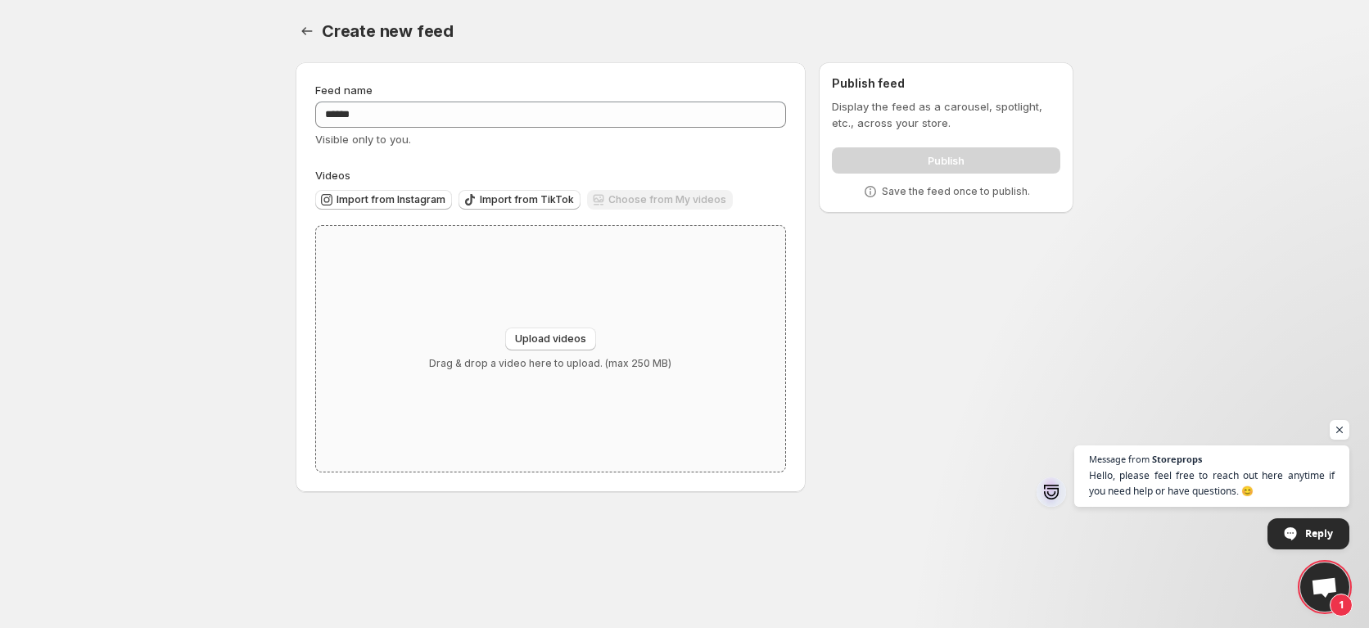
click at [568, 324] on div "Upload videos Drag & drop a video here to upload. (max 250 MB)" at bounding box center [550, 349] width 469 height 246
type input "**********"
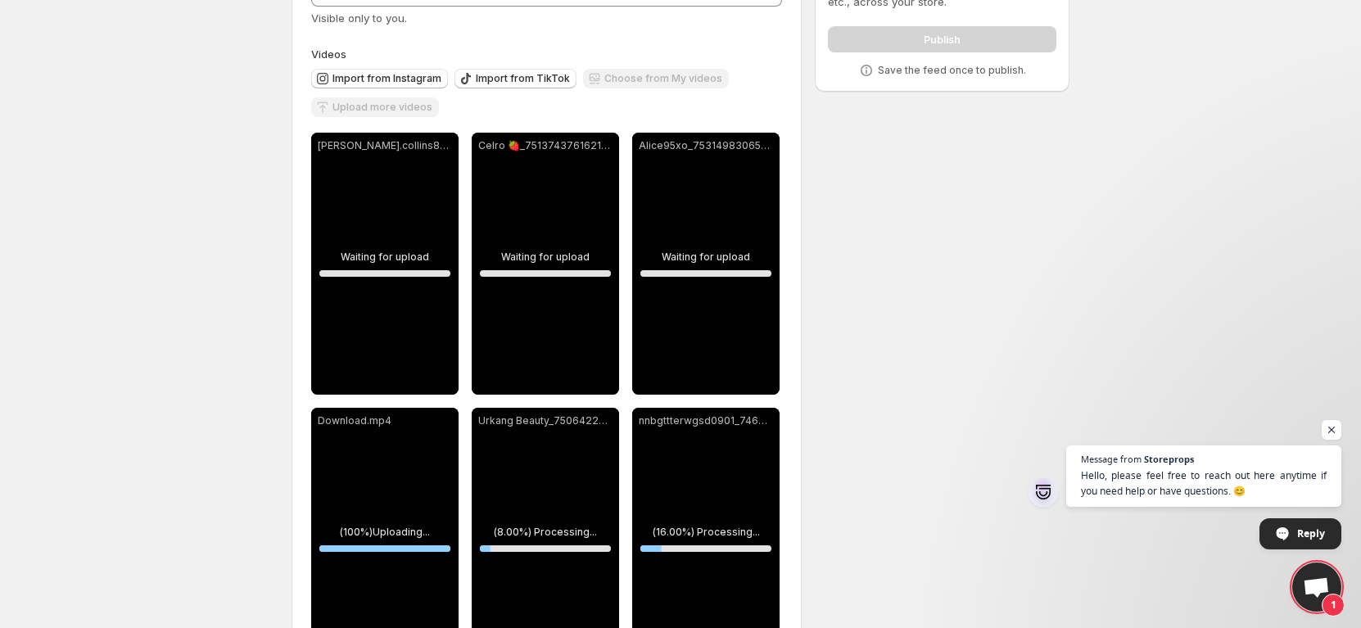
scroll to position [202, 0]
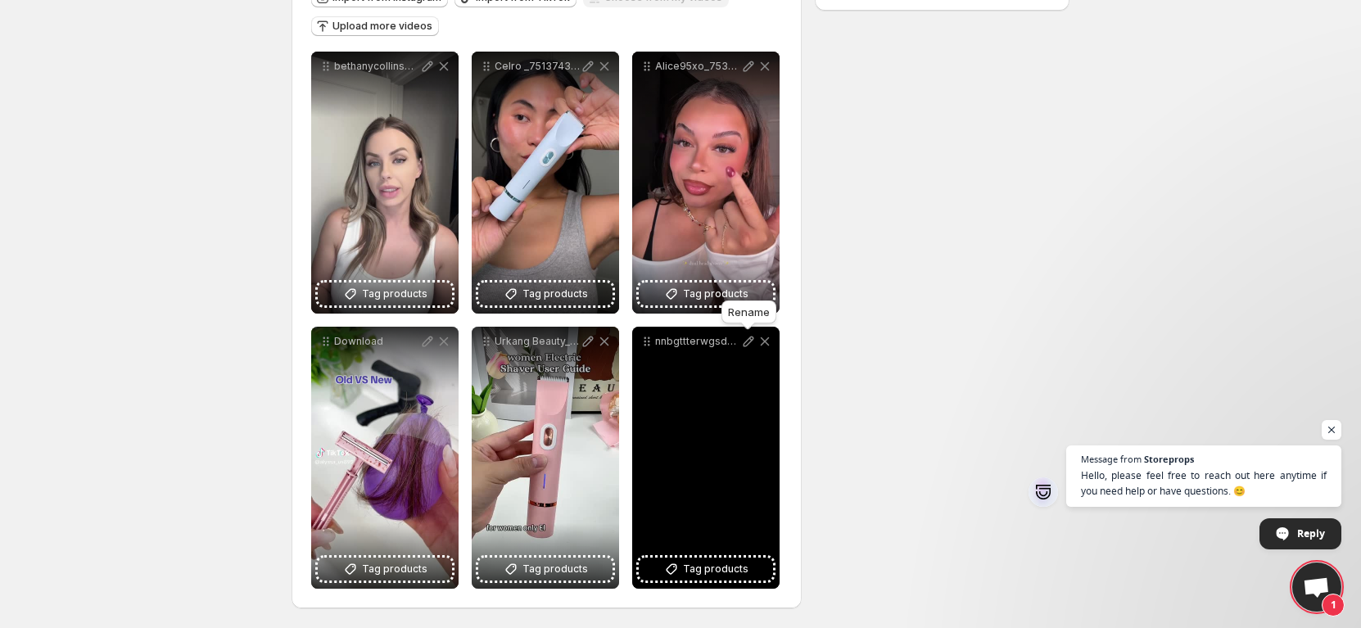
click at [748, 339] on icon at bounding box center [748, 341] width 16 height 16
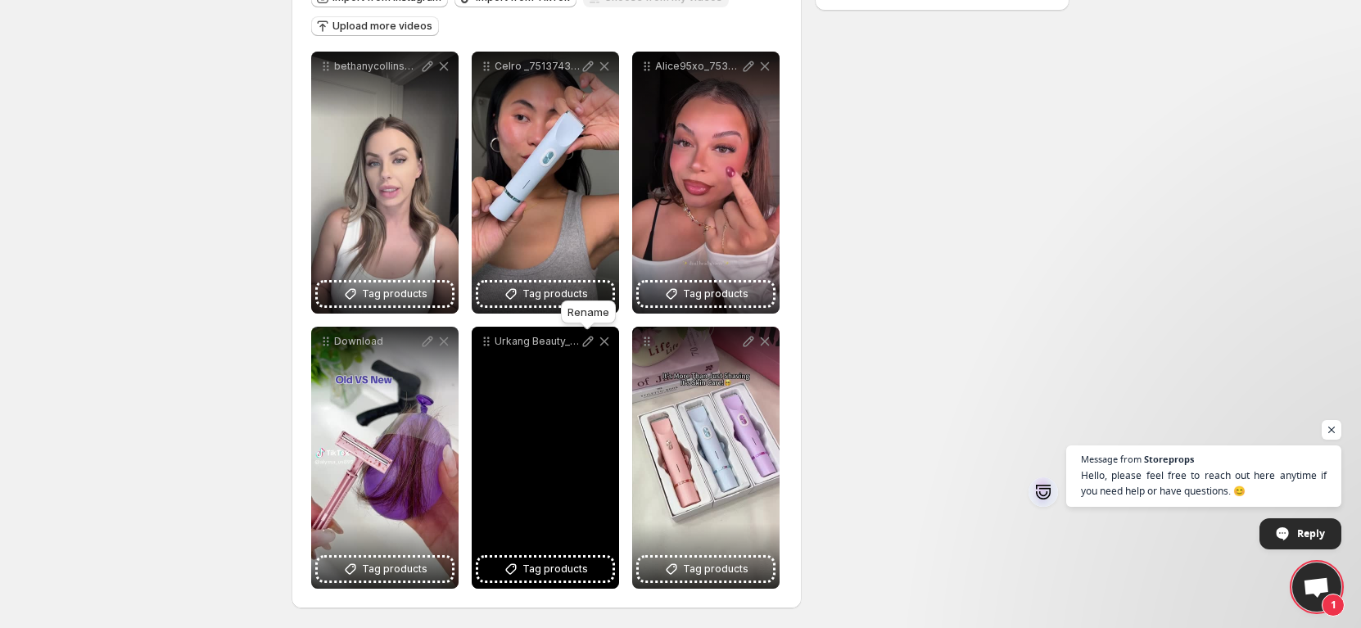
click at [590, 341] on icon at bounding box center [588, 341] width 16 height 16
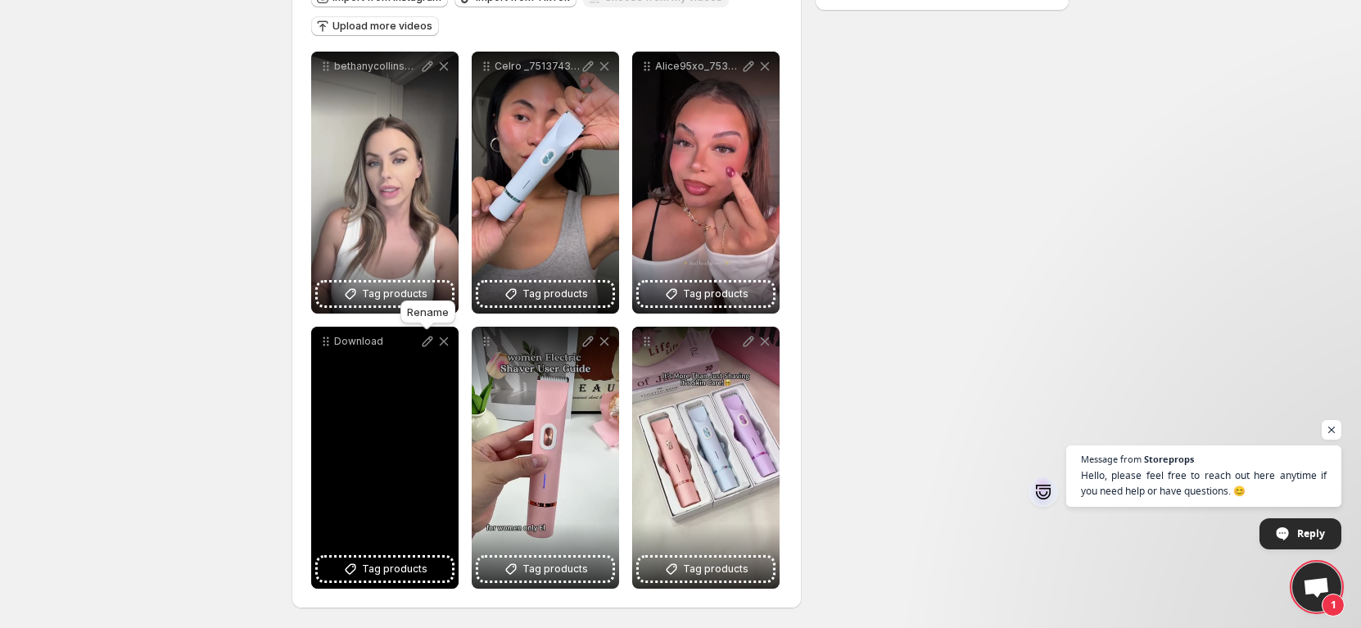
click at [424, 341] on icon at bounding box center [427, 341] width 16 height 16
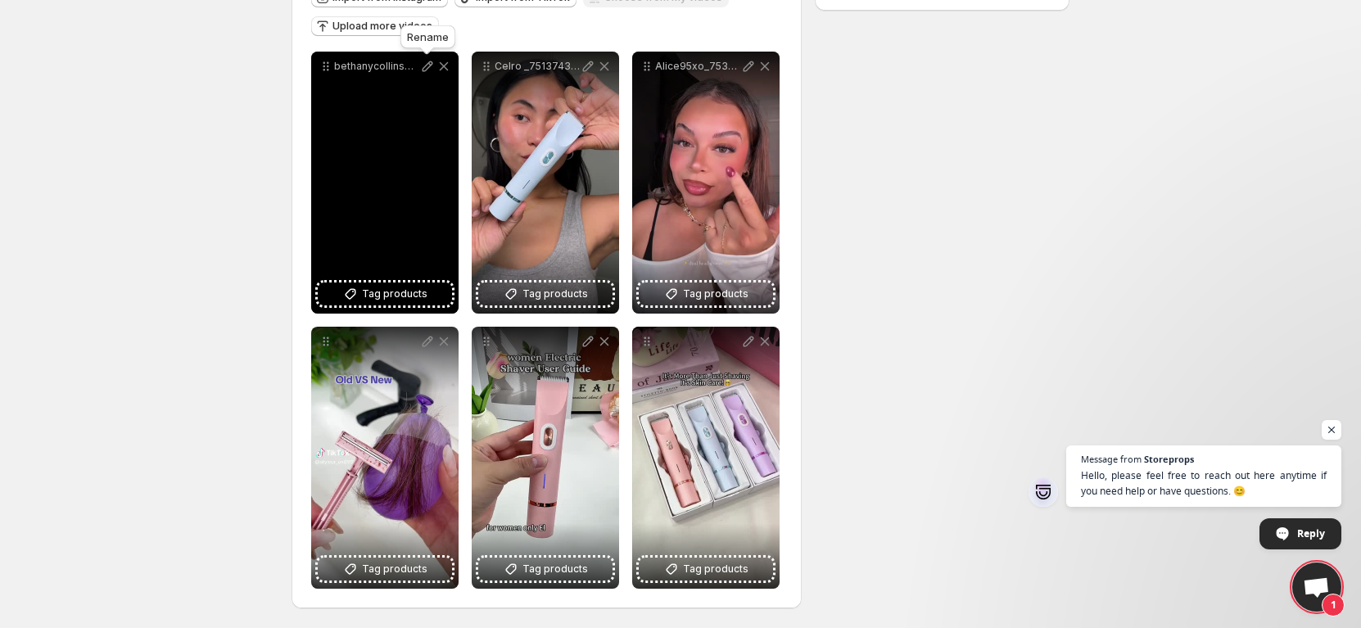
click at [427, 63] on icon at bounding box center [427, 66] width 16 height 16
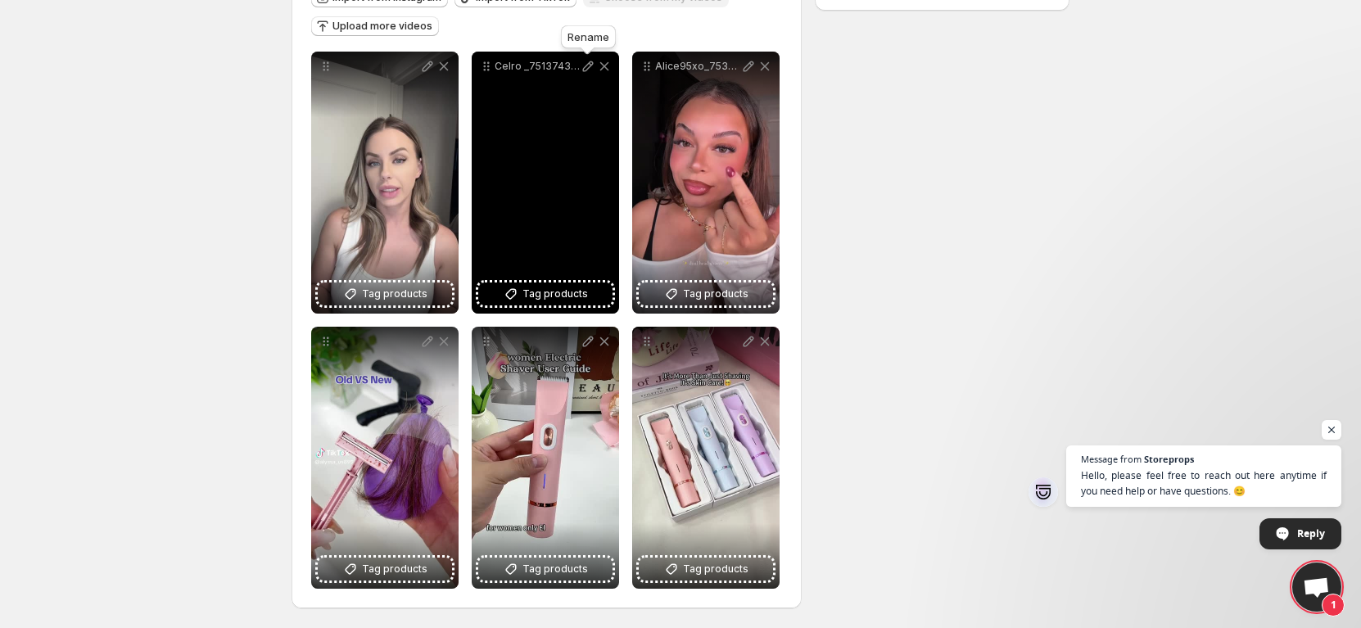
click at [595, 71] on icon at bounding box center [588, 66] width 16 height 16
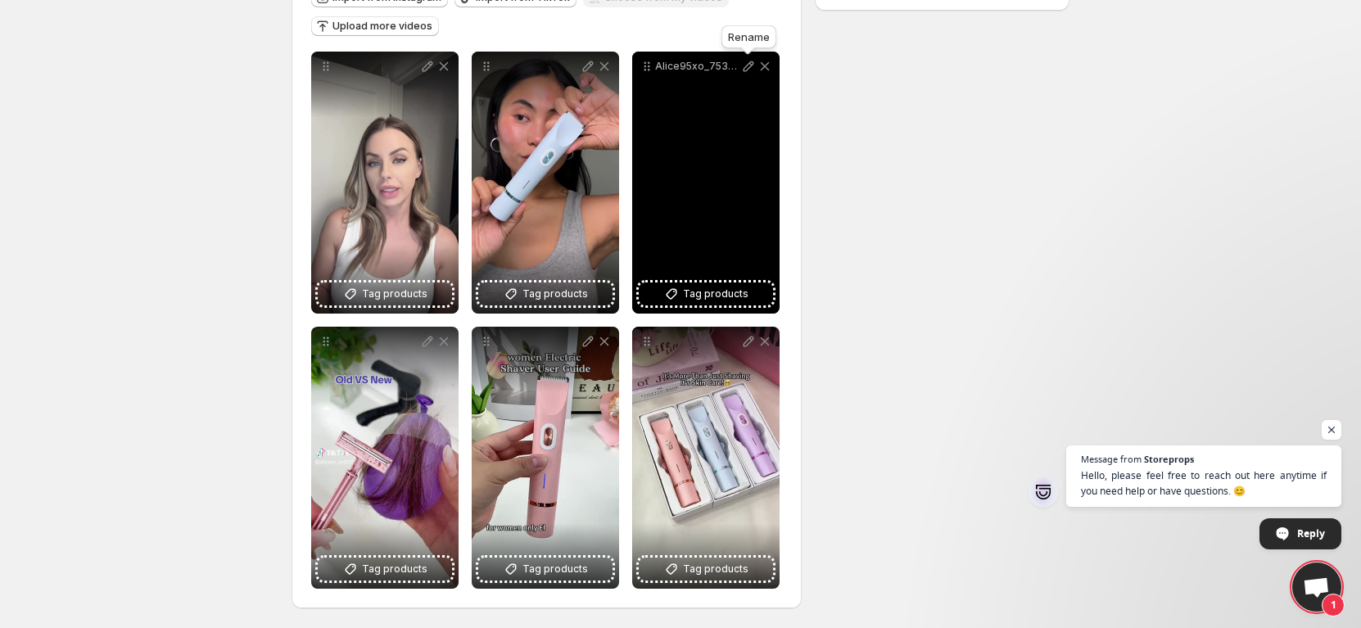
click at [745, 66] on icon at bounding box center [748, 66] width 16 height 16
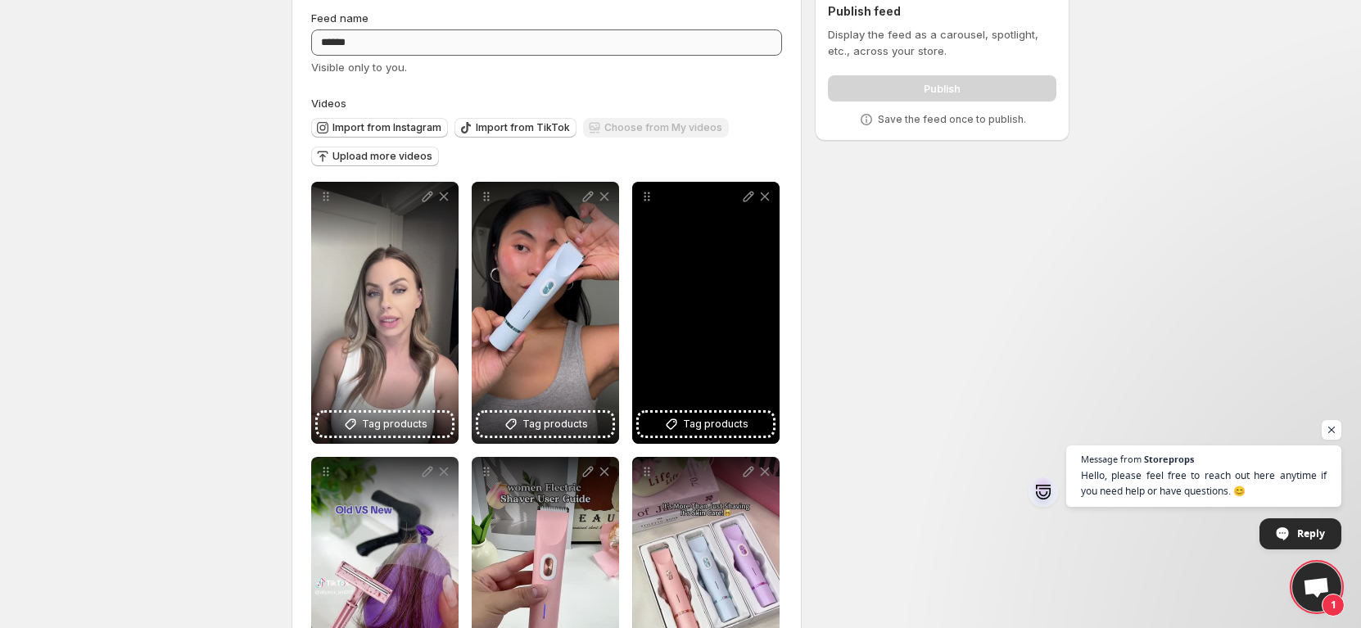
scroll to position [0, 0]
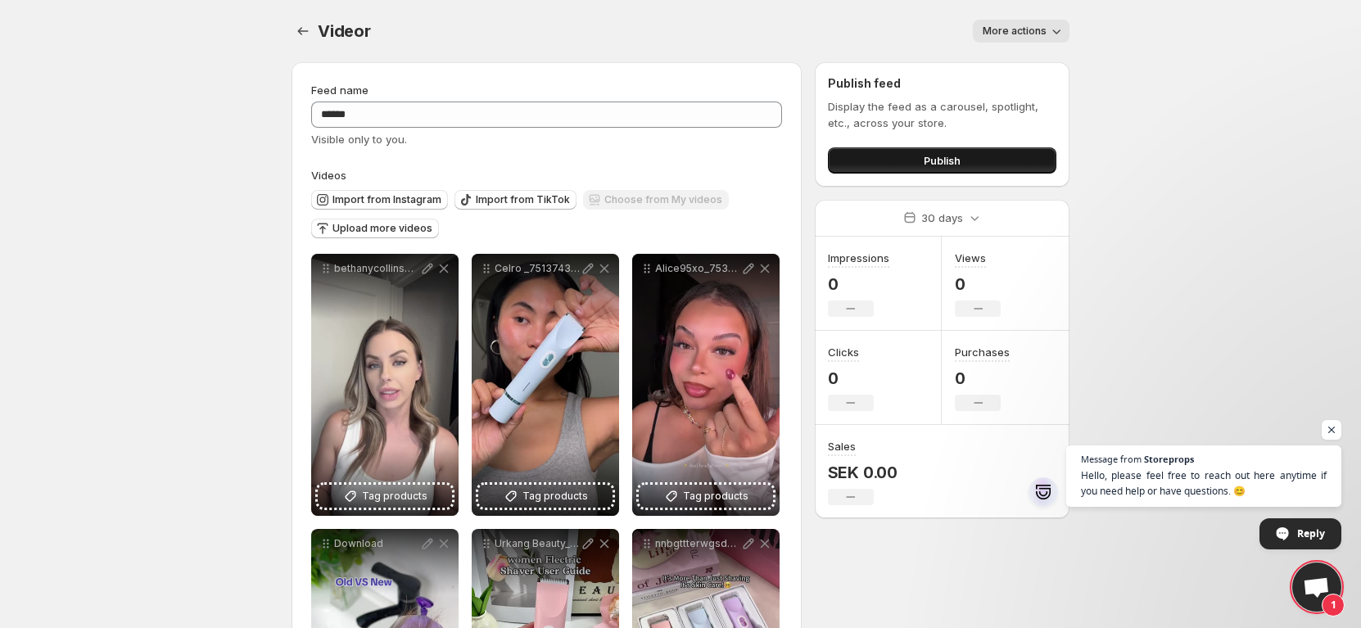
click at [908, 156] on button "Publish" at bounding box center [942, 160] width 229 height 26
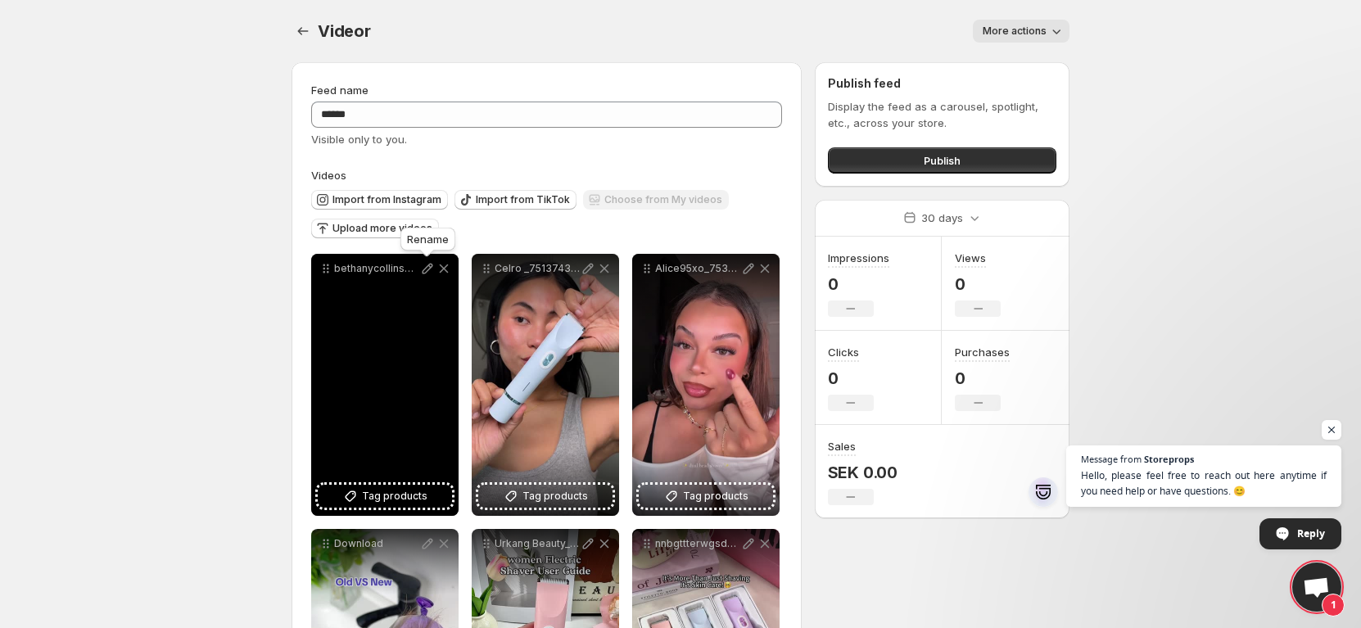
click at [419, 266] on icon at bounding box center [427, 268] width 16 height 16
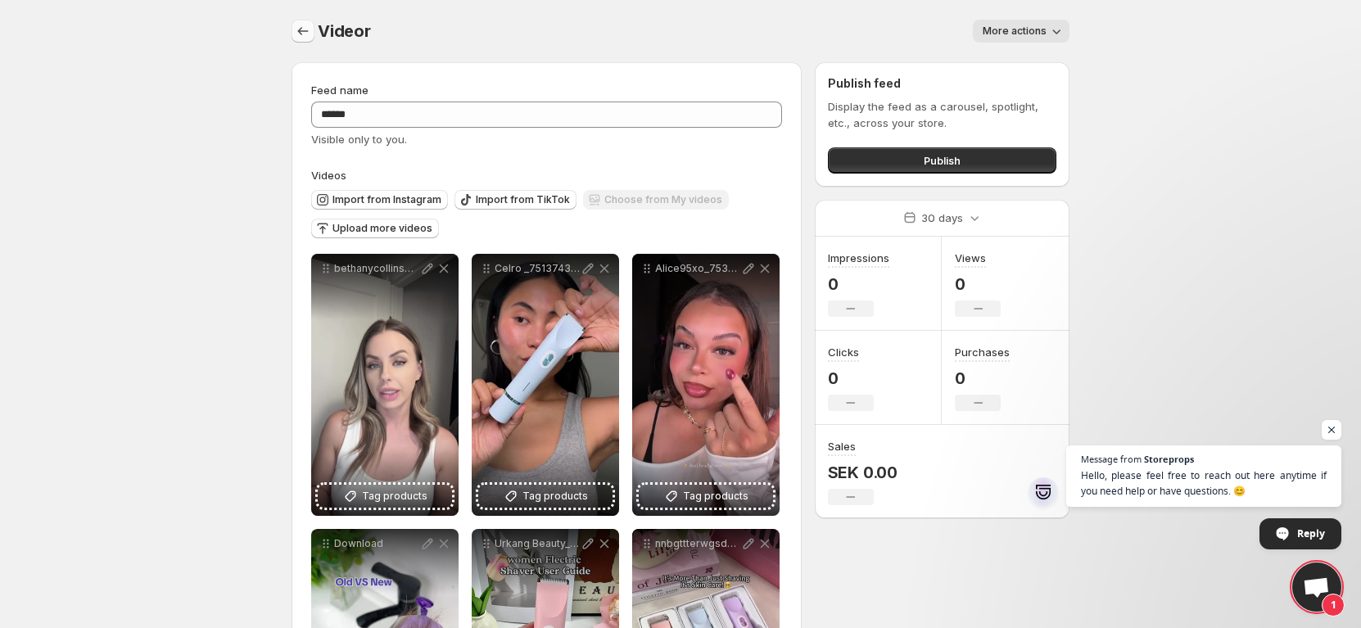
click at [301, 26] on icon "Settings" at bounding box center [303, 31] width 16 height 16
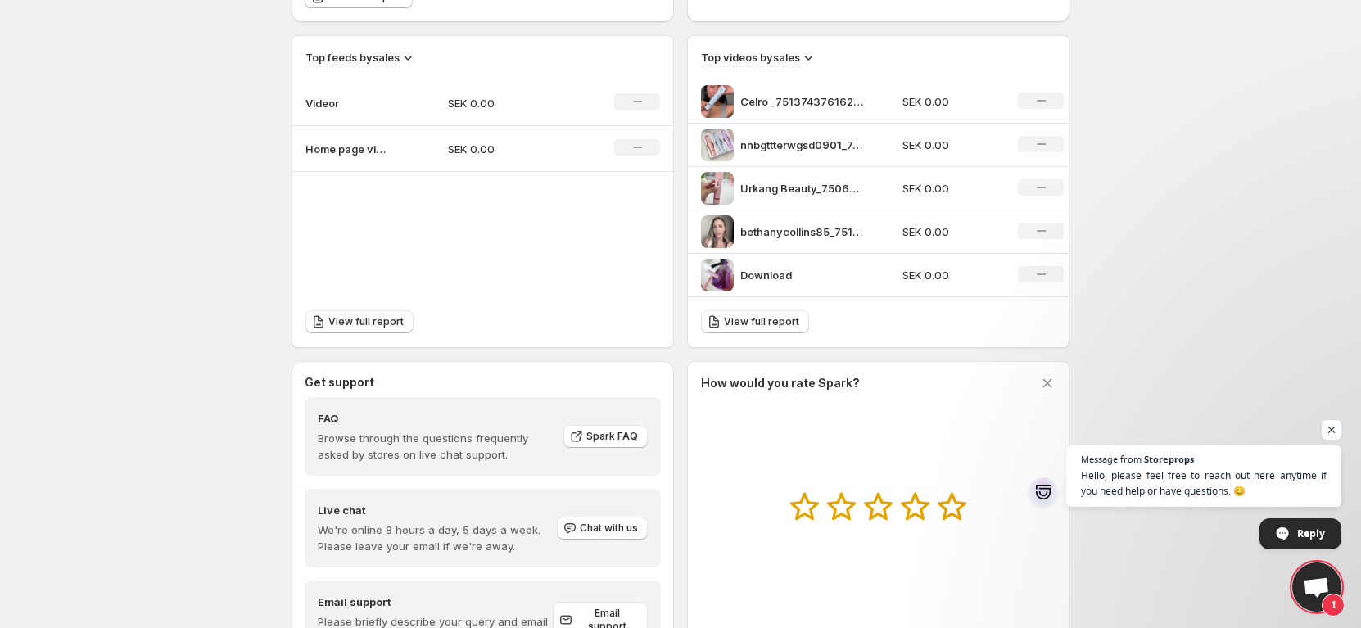
scroll to position [627, 0]
